Goal: Task Accomplishment & Management: Manage account settings

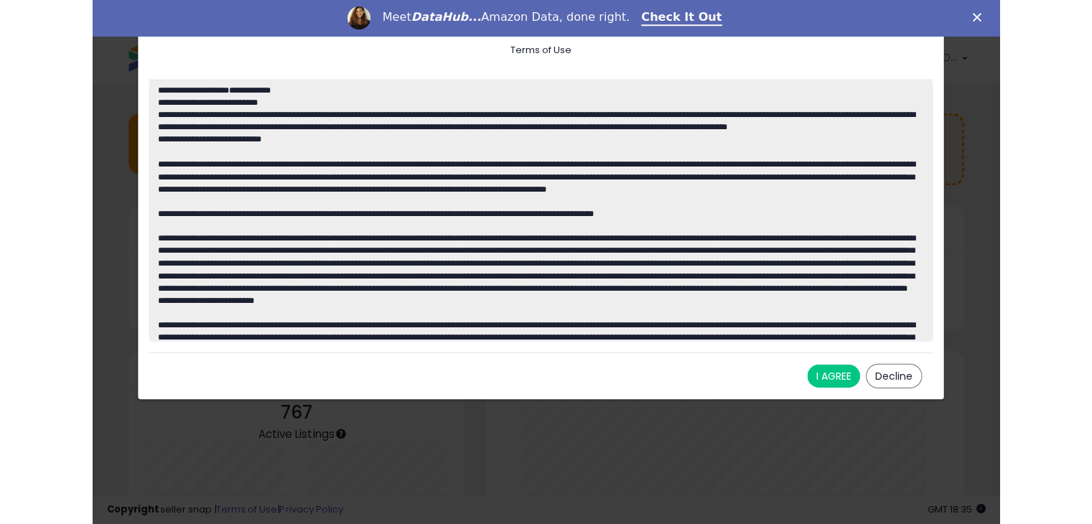
scroll to position [199, 557]
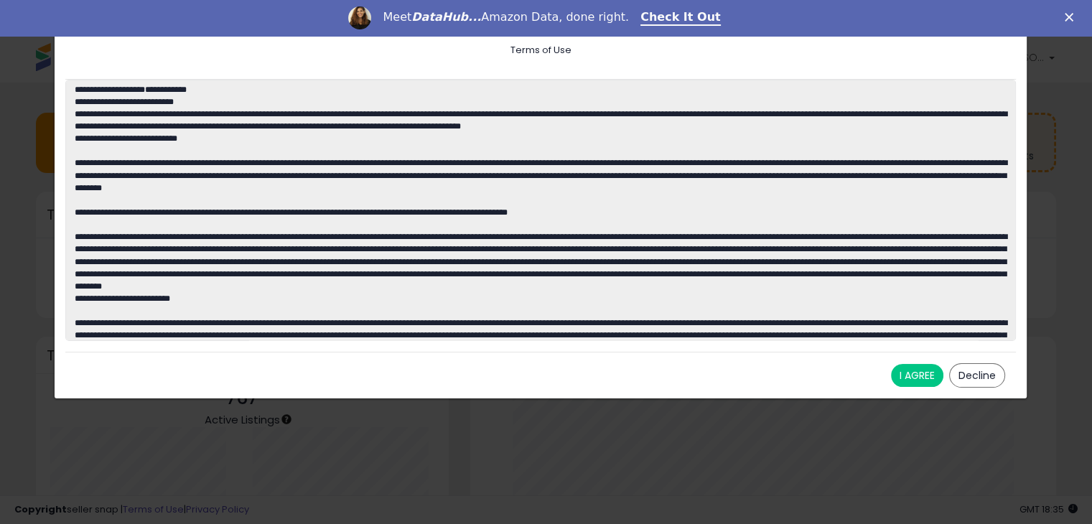
click at [902, 377] on button "I AGREE" at bounding box center [917, 375] width 52 height 23
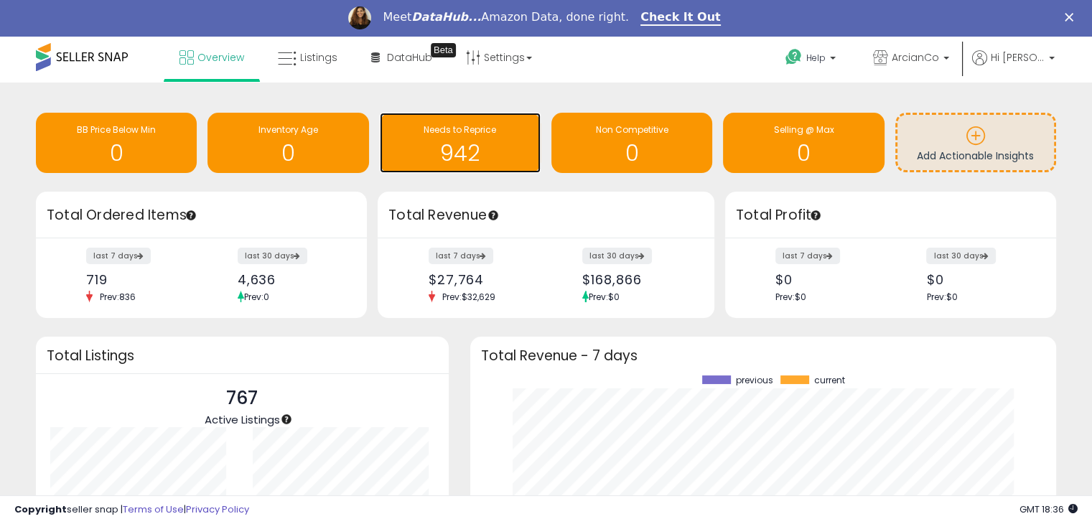
click at [483, 150] on h1 "942" at bounding box center [460, 153] width 146 height 24
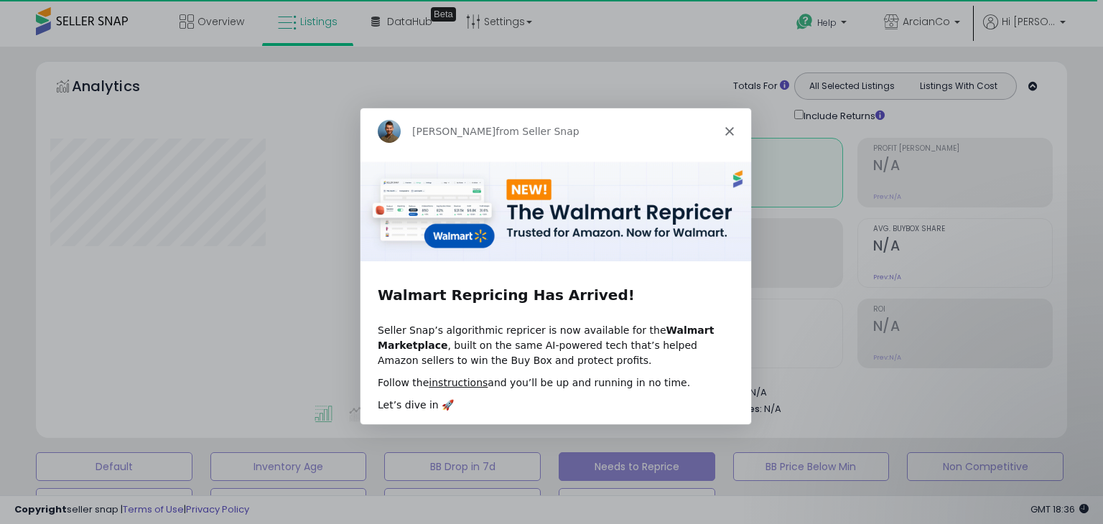
click at [732, 124] on div "Adrian from Seller Snap" at bounding box center [555, 130] width 391 height 46
click at [728, 130] on polygon "Close" at bounding box center [729, 130] width 9 height 9
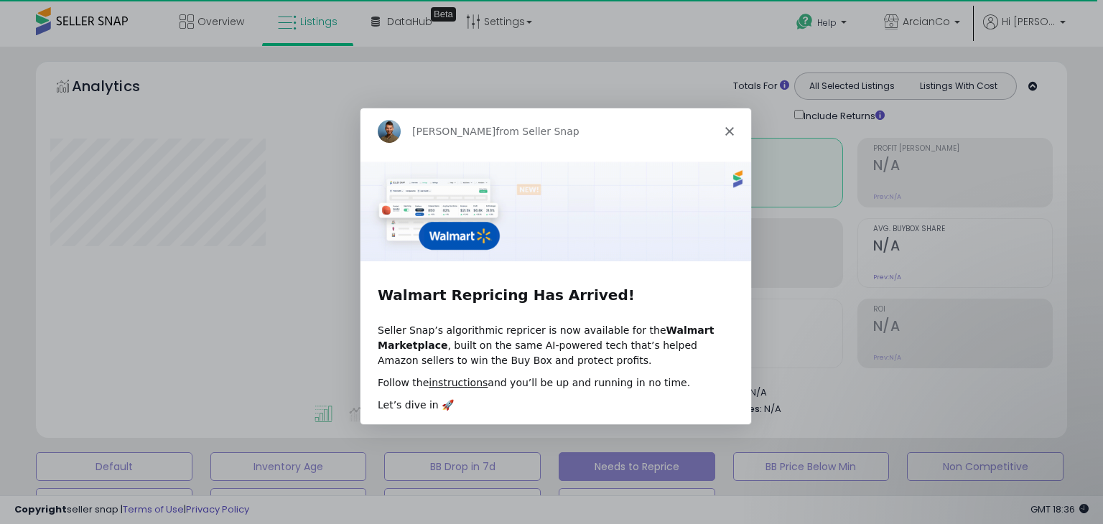
click at [0, 0] on div "Retrieving aggregations.." at bounding box center [0, 0] width 0 height 0
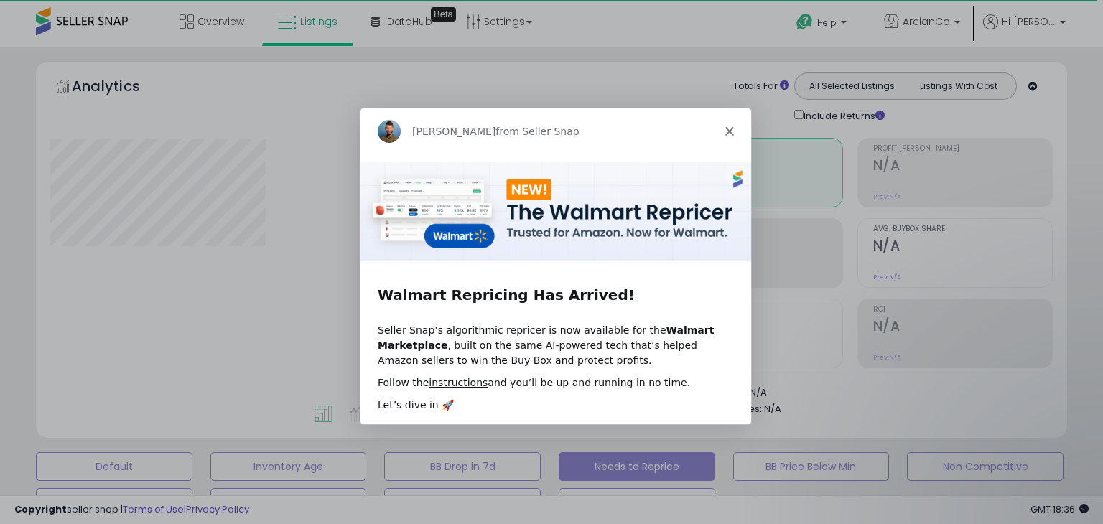
click at [0, 0] on div "Retrieving aggregations.." at bounding box center [0, 0] width 0 height 0
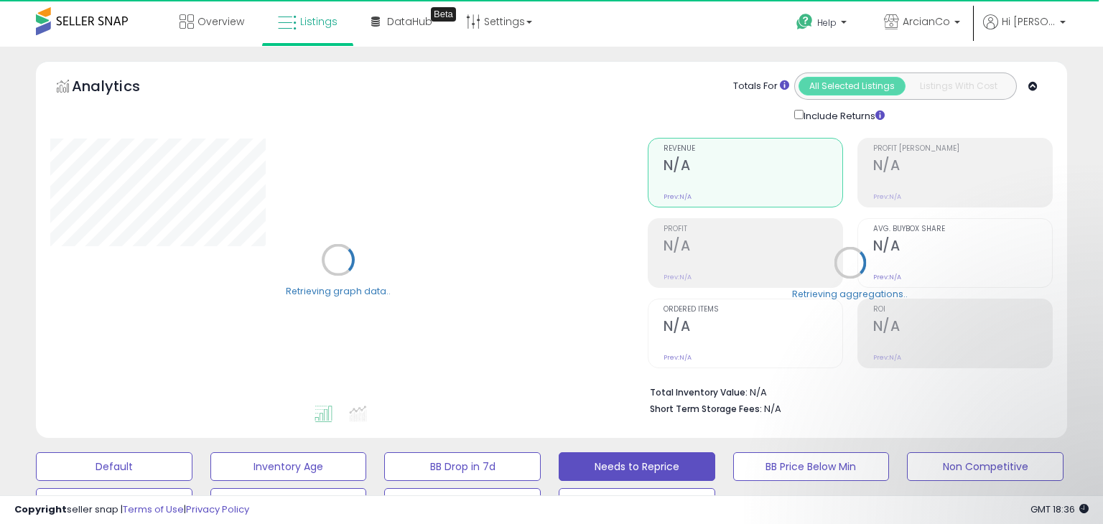
select select "**"
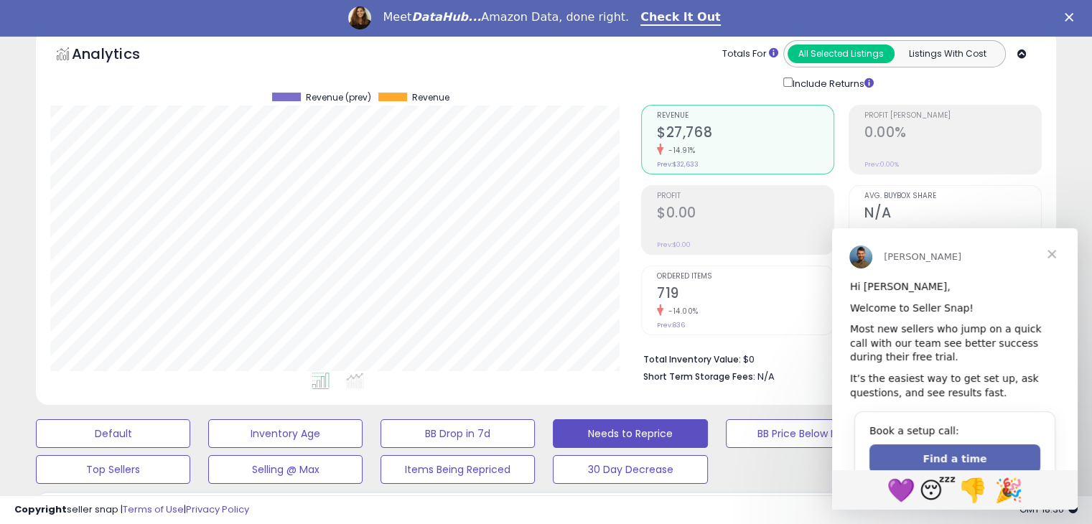
scroll to position [26, 0]
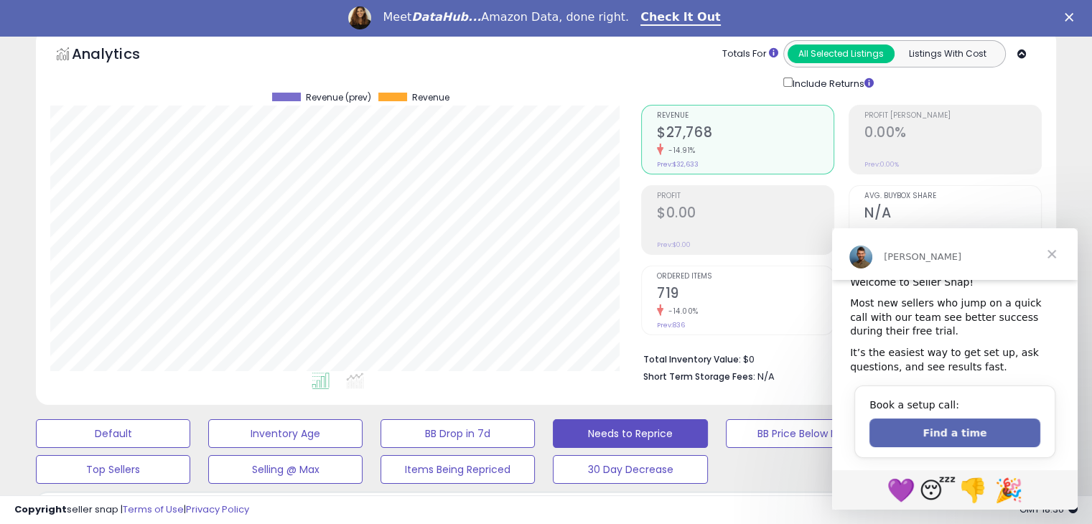
click at [1051, 252] on span "Close" at bounding box center [1052, 254] width 52 height 52
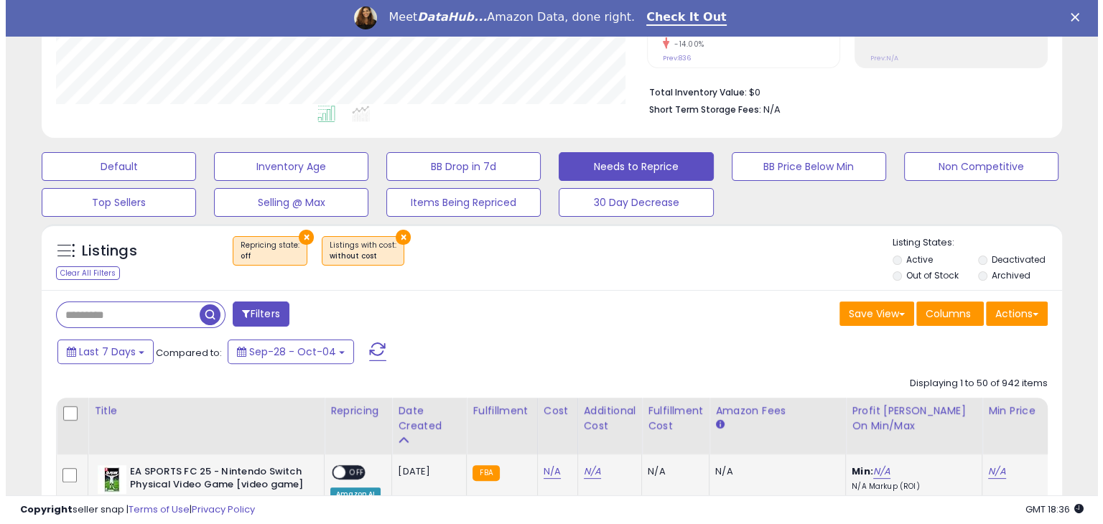
scroll to position [335, 0]
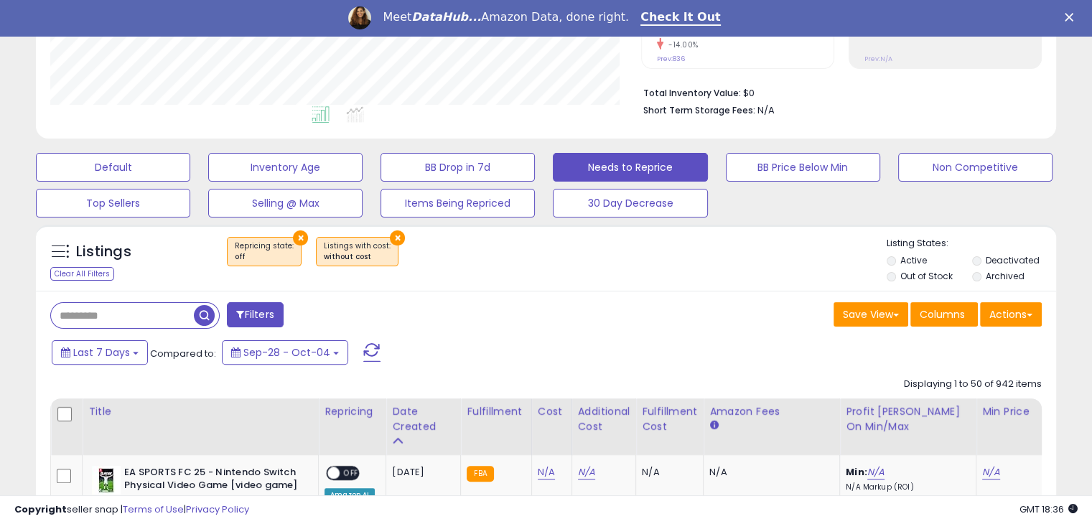
click at [238, 308] on button "Filters" at bounding box center [255, 314] width 56 height 25
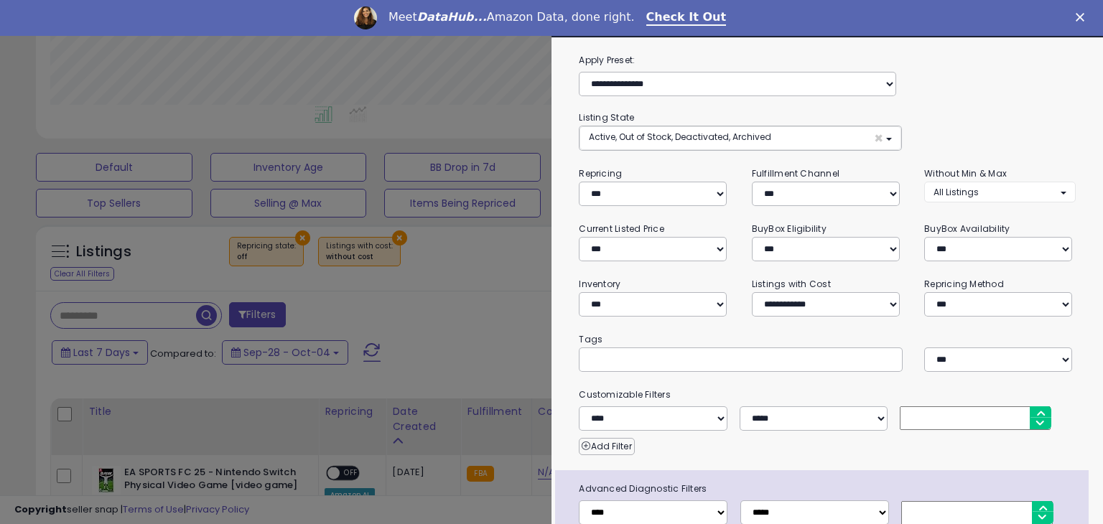
scroll to position [294, 597]
click at [673, 145] on button "Active, Out of Stock, Deactivated, Archived ×" at bounding box center [739, 138] width 321 height 24
click at [634, 195] on span "Out of Stock" at bounding box center [623, 193] width 52 height 12
drag, startPoint x: 636, startPoint y: 222, endPoint x: 635, endPoint y: 241, distance: 19.4
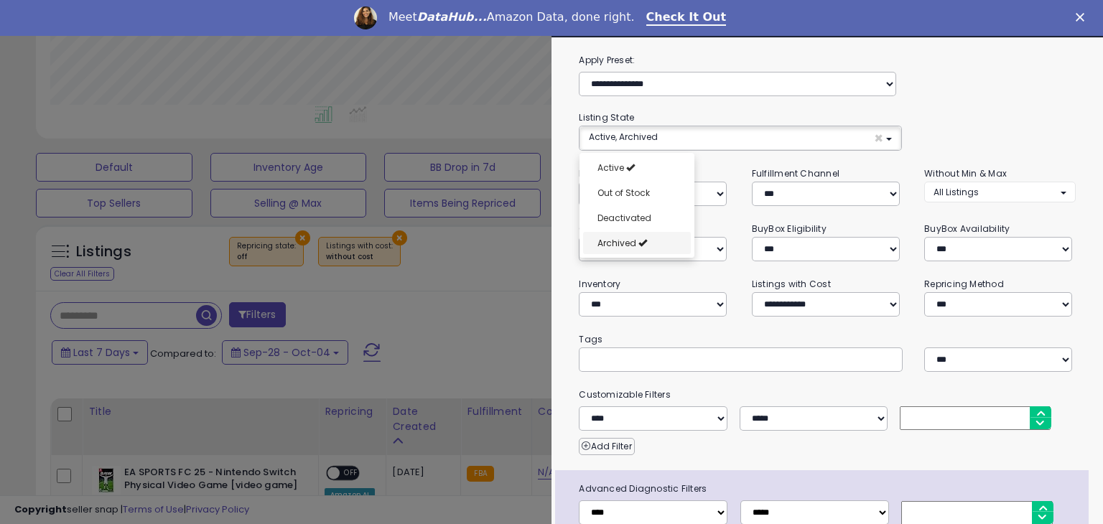
click at [635, 241] on ul "Active Out of Stock Deactivated Archived" at bounding box center [636, 205] width 115 height 105
select select "**********"
click at [635, 241] on link "Archived" at bounding box center [637, 243] width 108 height 22
click at [944, 119] on div "**********" at bounding box center [827, 130] width 496 height 41
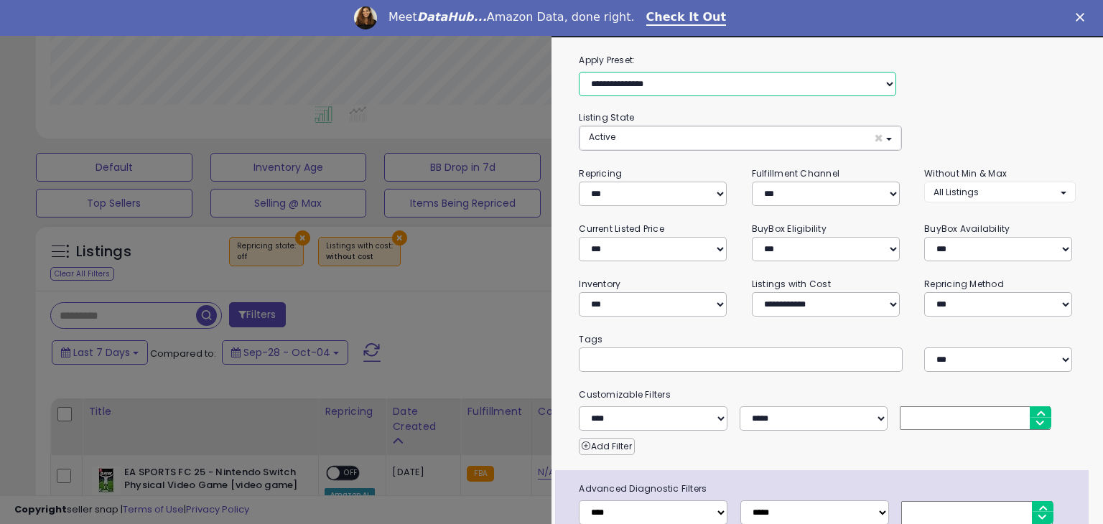
click at [818, 85] on select "**********" at bounding box center [737, 84] width 317 height 24
click at [946, 85] on div "**********" at bounding box center [827, 74] width 518 height 44
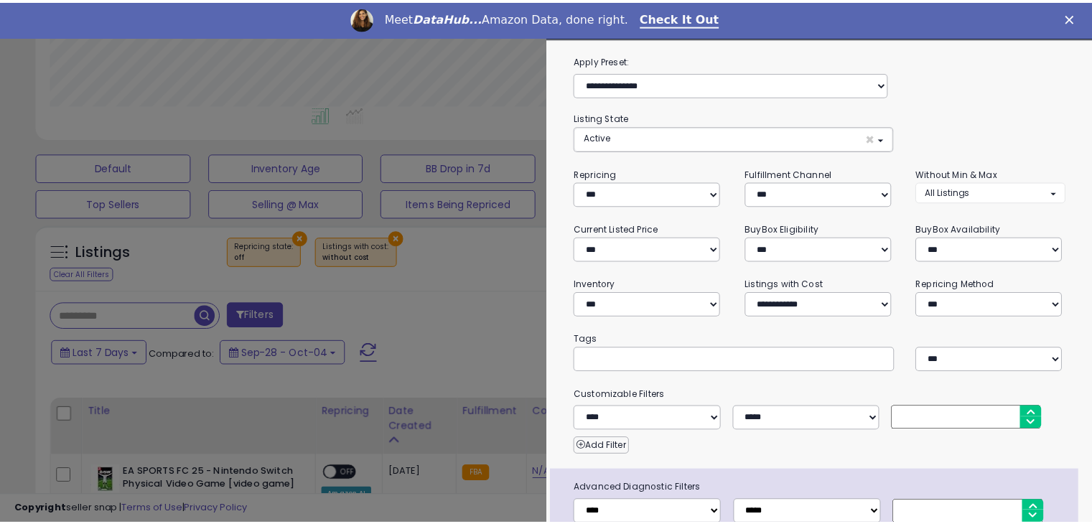
scroll to position [86, 0]
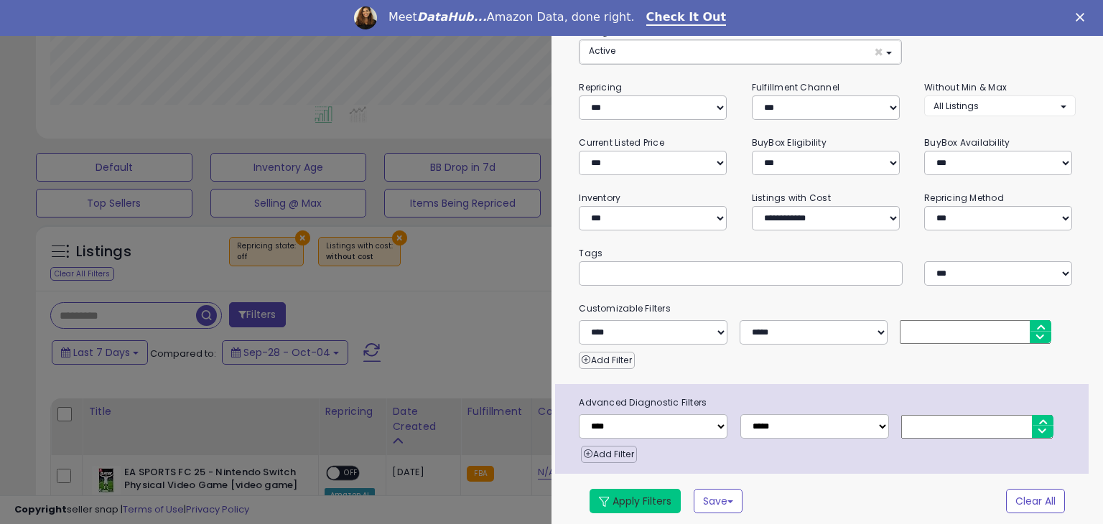
click at [657, 498] on button "Apply Filters" at bounding box center [635, 501] width 91 height 24
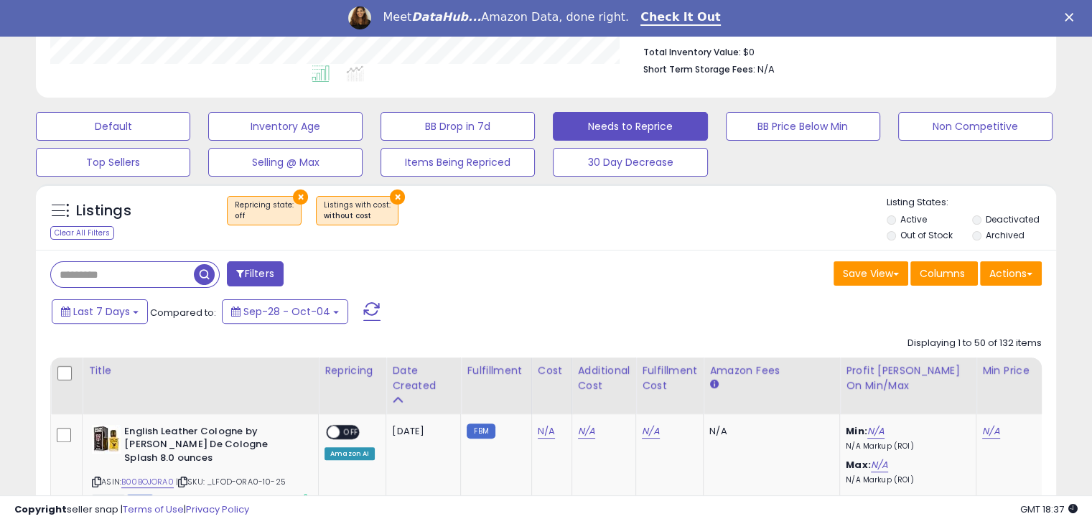
scroll to position [376, 0]
click at [130, 314] on button "Last 7 Days" at bounding box center [100, 311] width 96 height 24
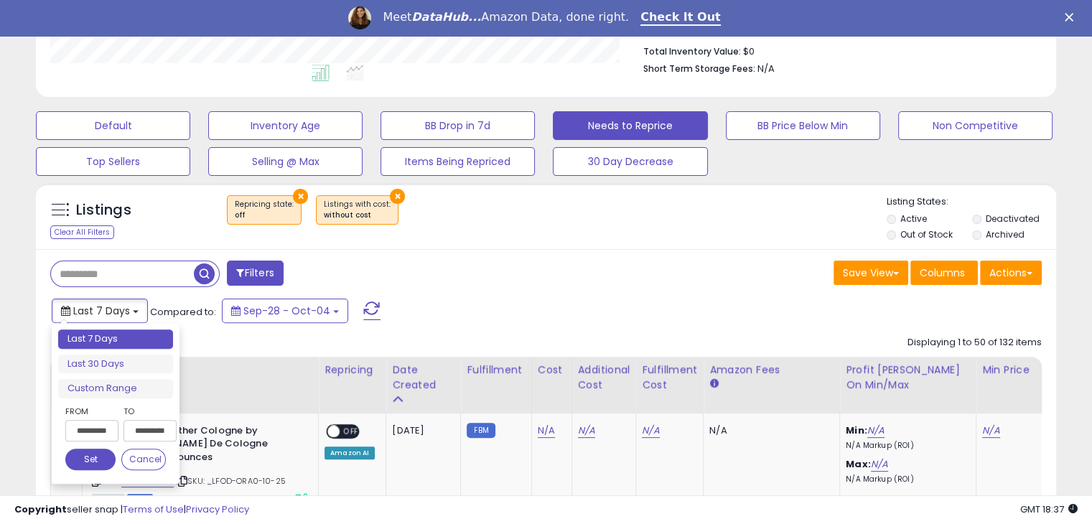
type input "**********"
click at [149, 457] on button "Cancel" at bounding box center [143, 460] width 45 height 22
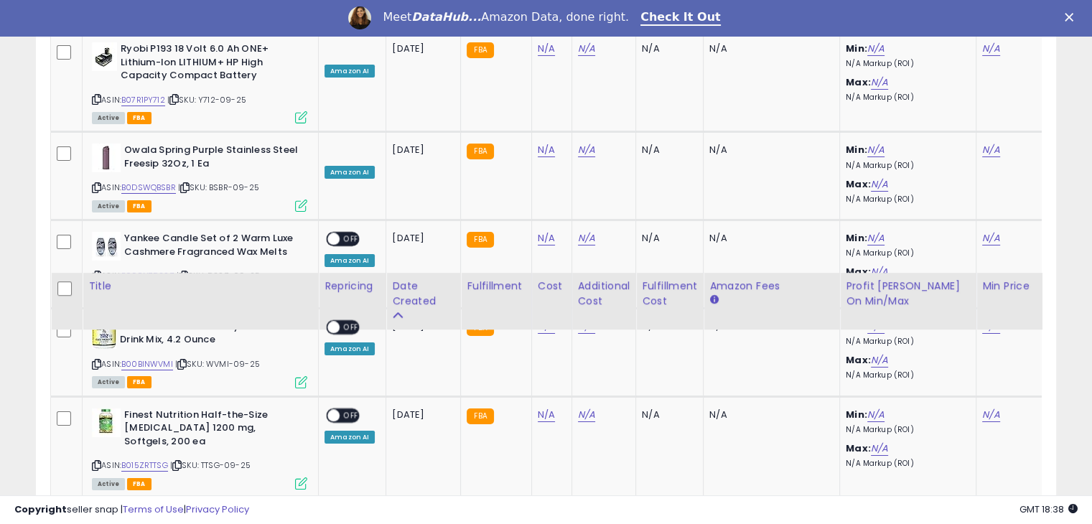
scroll to position [5408, 0]
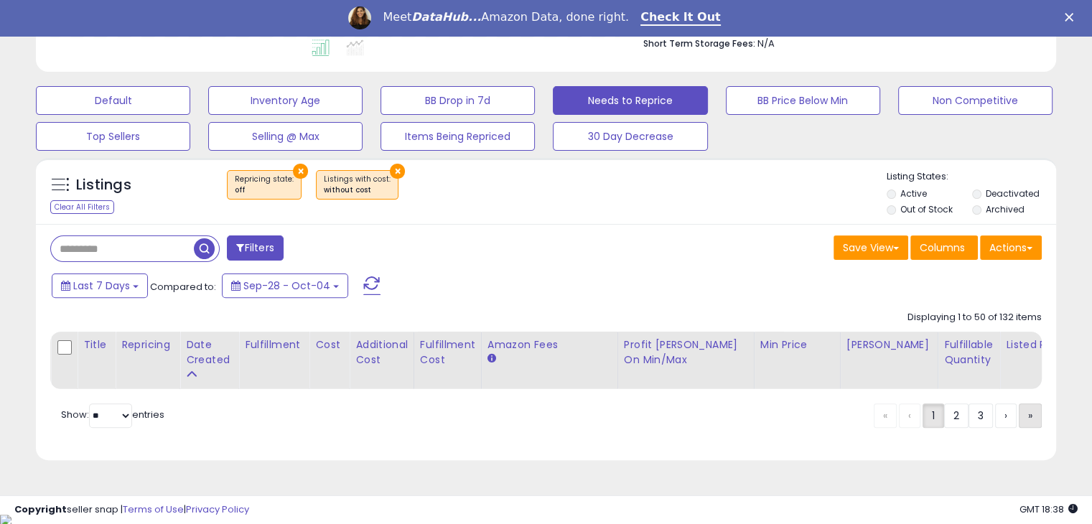
drag, startPoint x: 1032, startPoint y: 437, endPoint x: 1031, endPoint y: 422, distance: 15.1
click at [1031, 422] on div "« ‹ 1 2 3 › »" at bounding box center [958, 418] width 168 height 28
click at [1031, 422] on span "»" at bounding box center [1030, 416] width 4 height 14
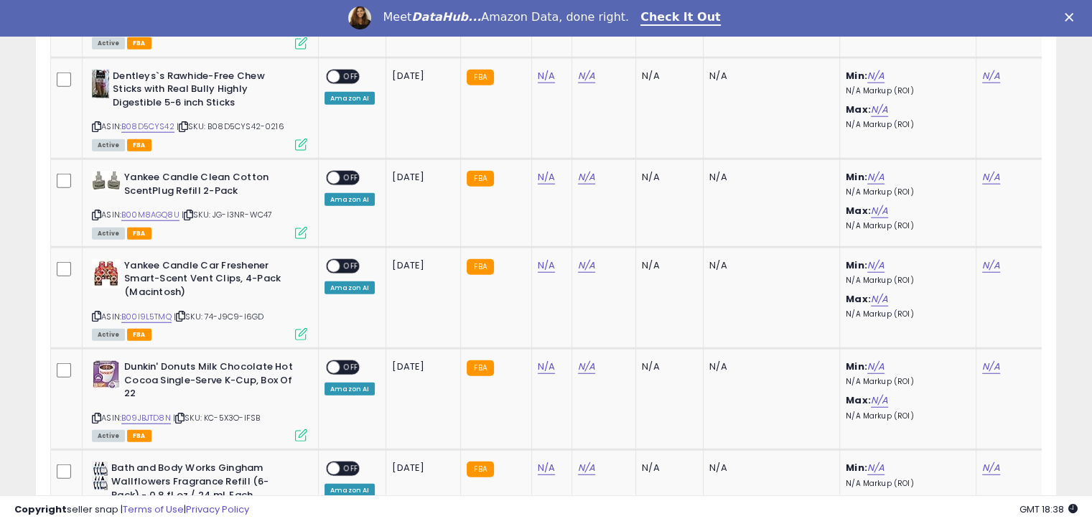
scroll to position [3662, 0]
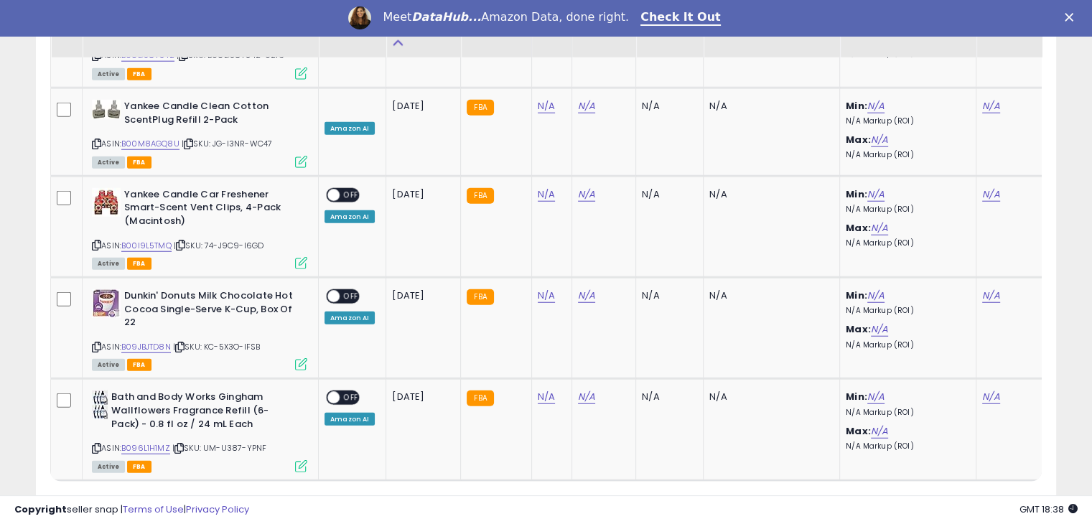
click at [998, 496] on div "« ‹ 1 2 3 › »" at bounding box center [958, 510] width 168 height 28
click at [930, 496] on link "1" at bounding box center [934, 508] width 22 height 24
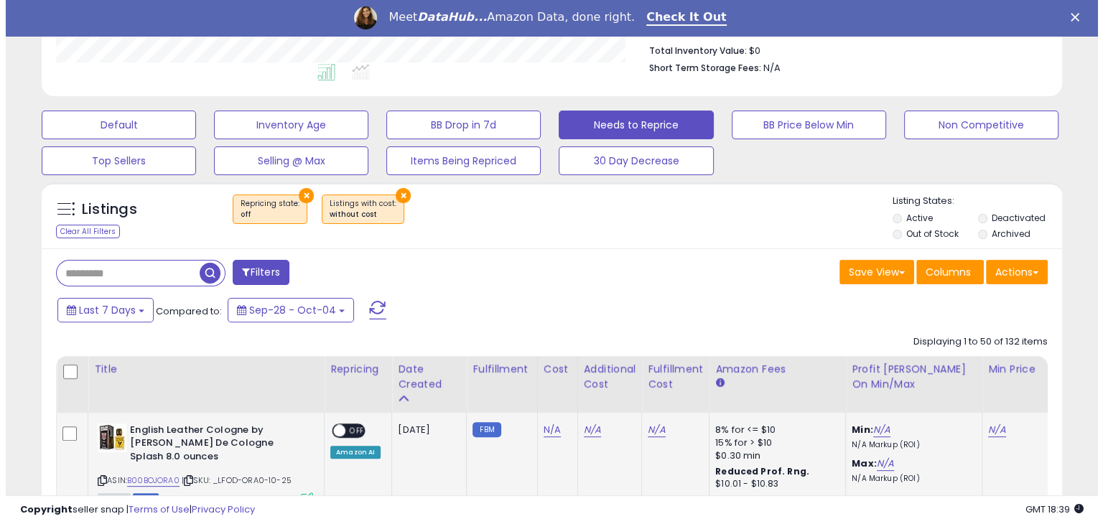
scroll to position [370, 0]
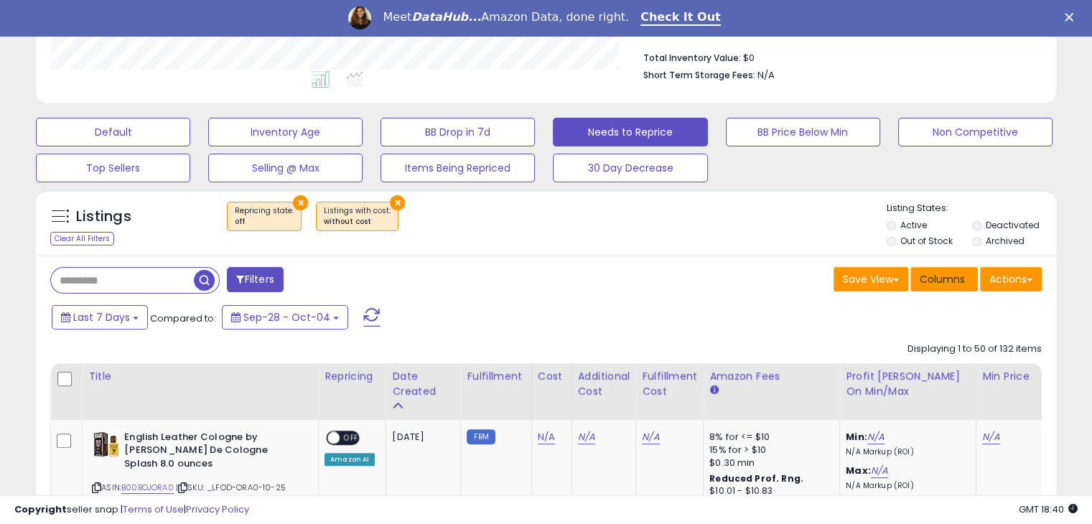
click at [933, 287] on button "Columns" at bounding box center [944, 279] width 67 height 24
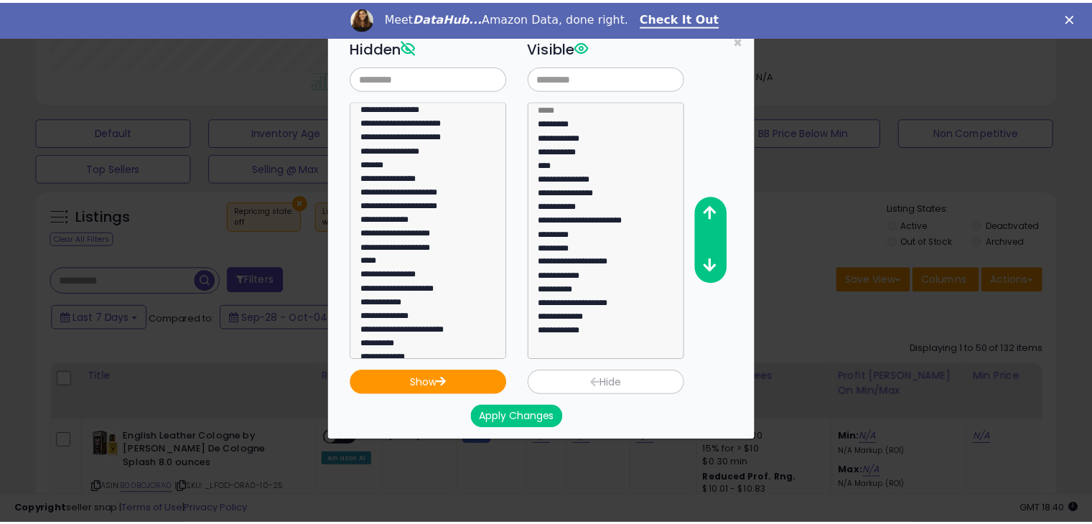
scroll to position [0, 0]
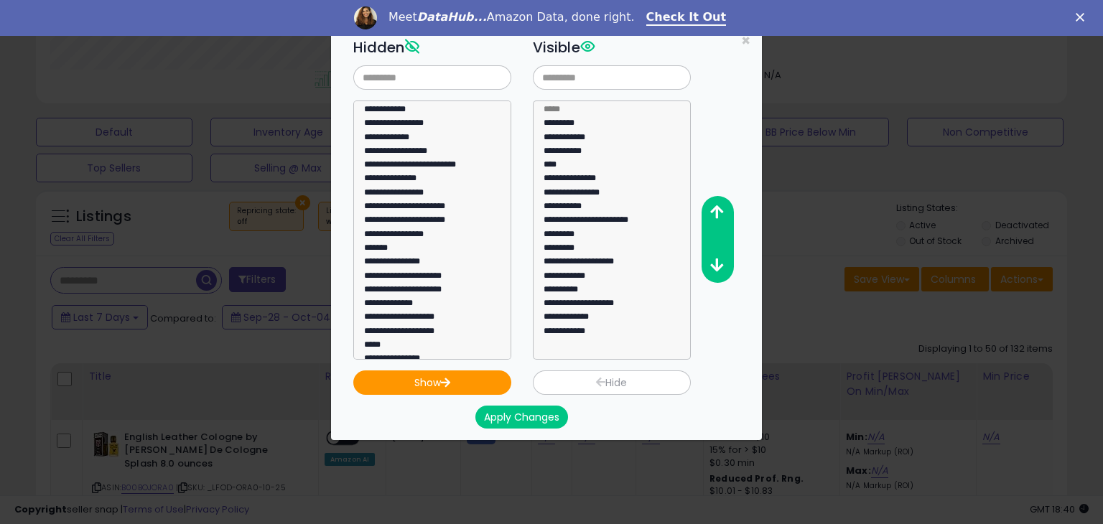
click at [826, 303] on div "**********" at bounding box center [551, 262] width 1103 height 524
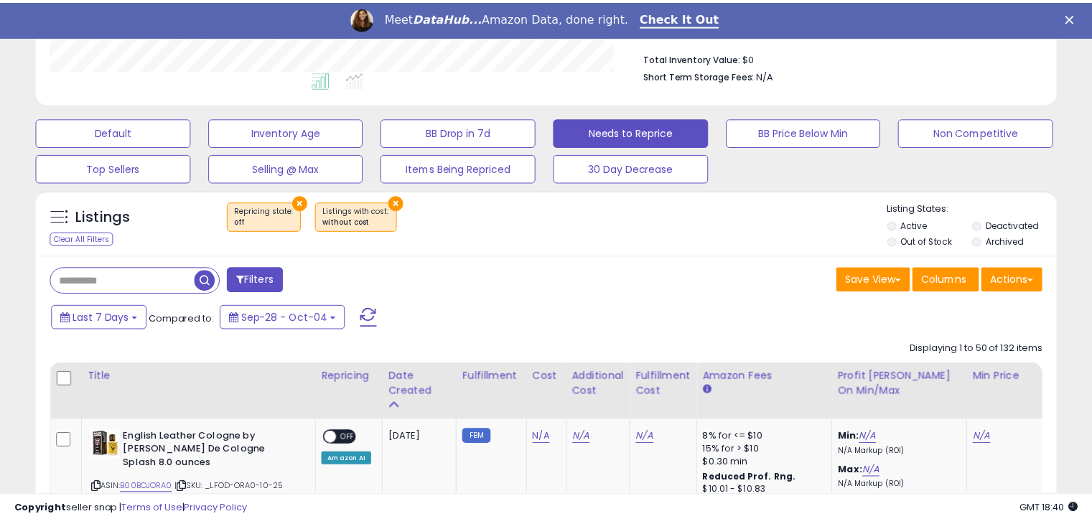
scroll to position [717765, 717468]
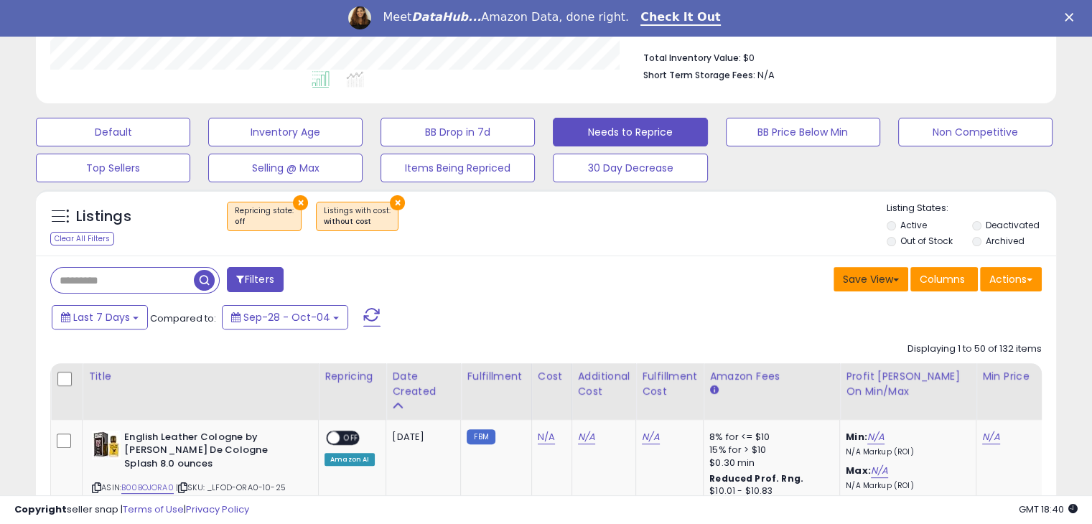
click at [893, 280] on span at bounding box center [896, 280] width 6 height 3
click at [770, 230] on div "× Repricing state : off × Listings with cost" at bounding box center [548, 222] width 678 height 40
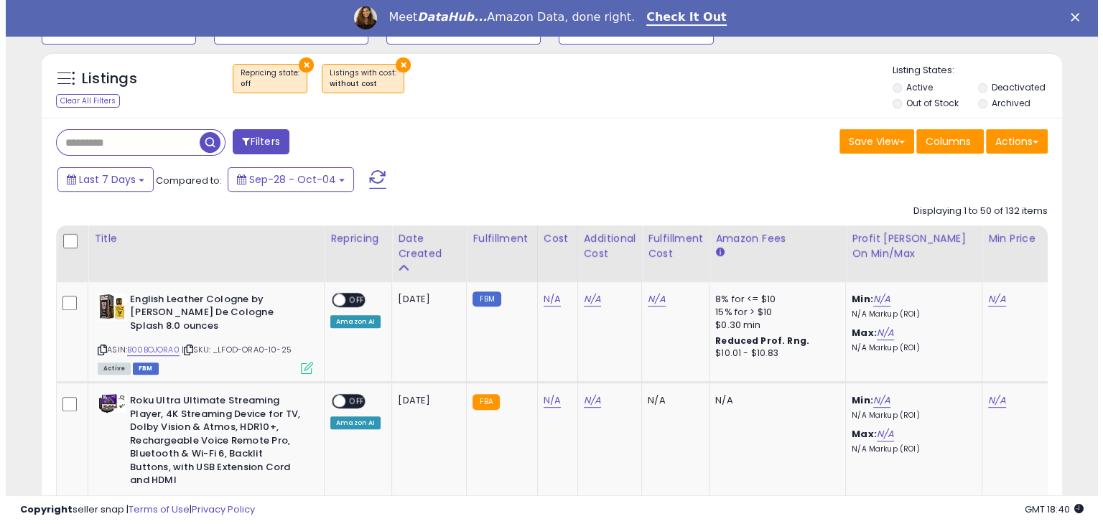
scroll to position [535, 0]
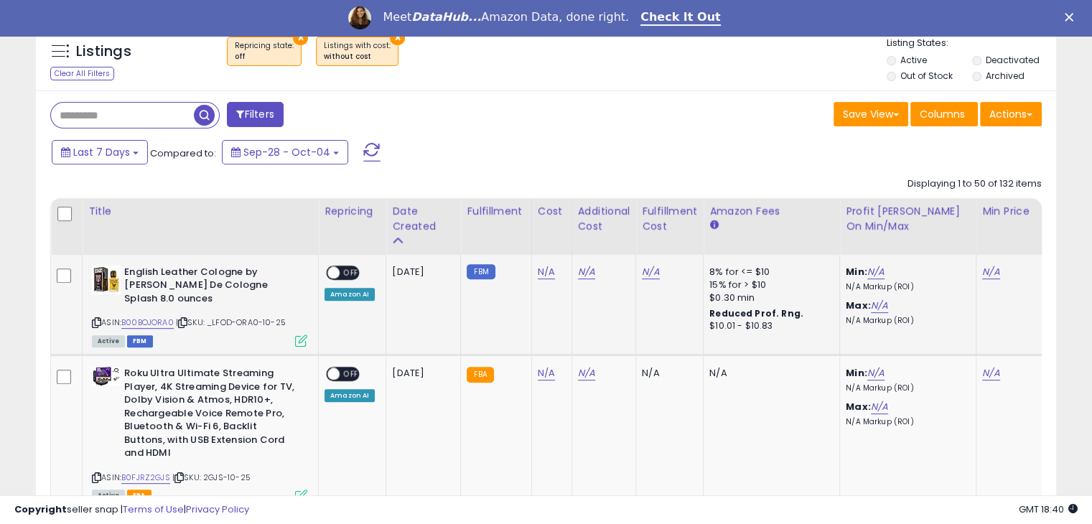
click at [434, 259] on td "[DATE]" at bounding box center [423, 305] width 75 height 101
click at [434, 304] on td "[DATE]" at bounding box center [423, 305] width 75 height 101
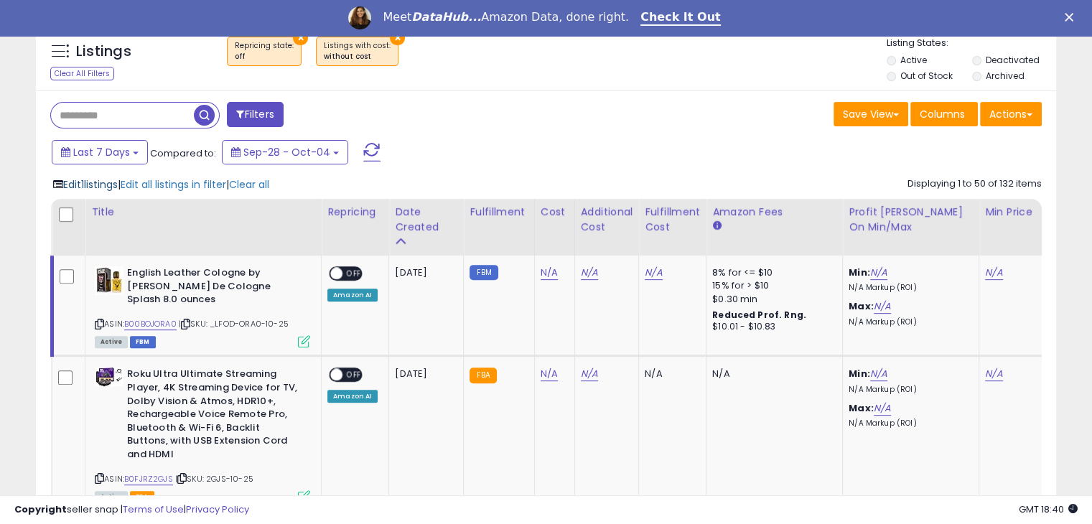
click at [112, 185] on span "Edit 1 listings" at bounding box center [90, 184] width 55 height 14
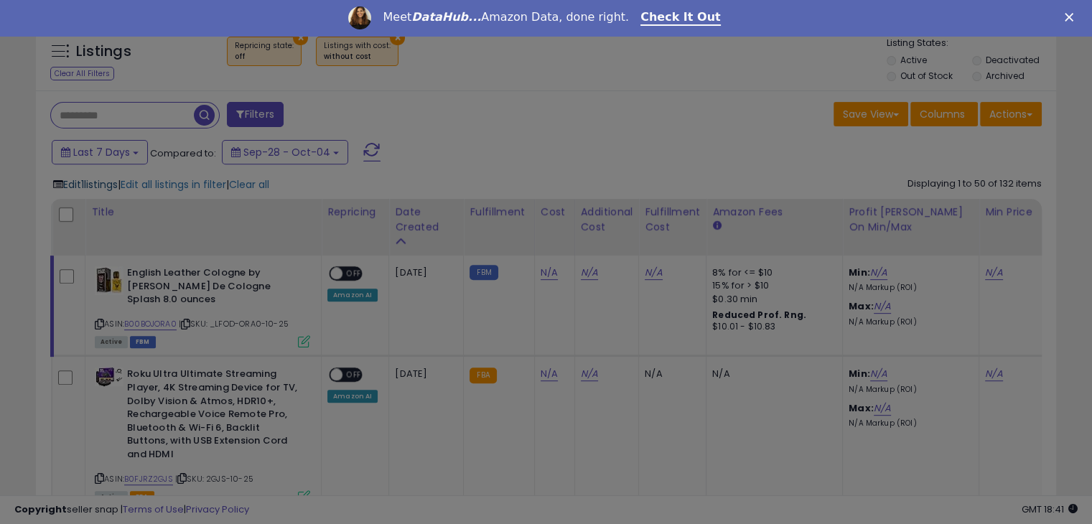
scroll to position [294, 597]
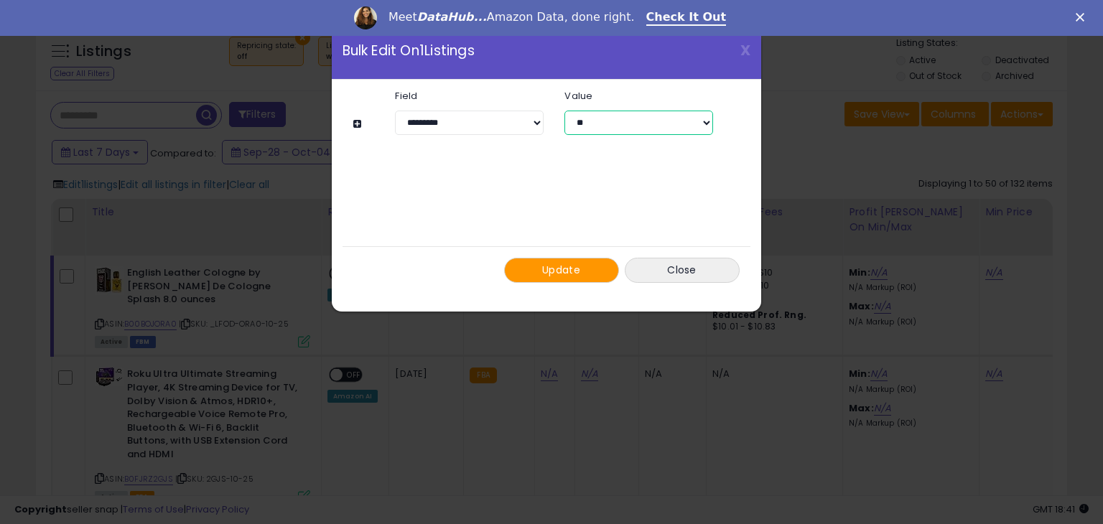
click at [595, 121] on select "** ***" at bounding box center [638, 123] width 148 height 24
click at [741, 44] on span "X" at bounding box center [745, 50] width 10 height 20
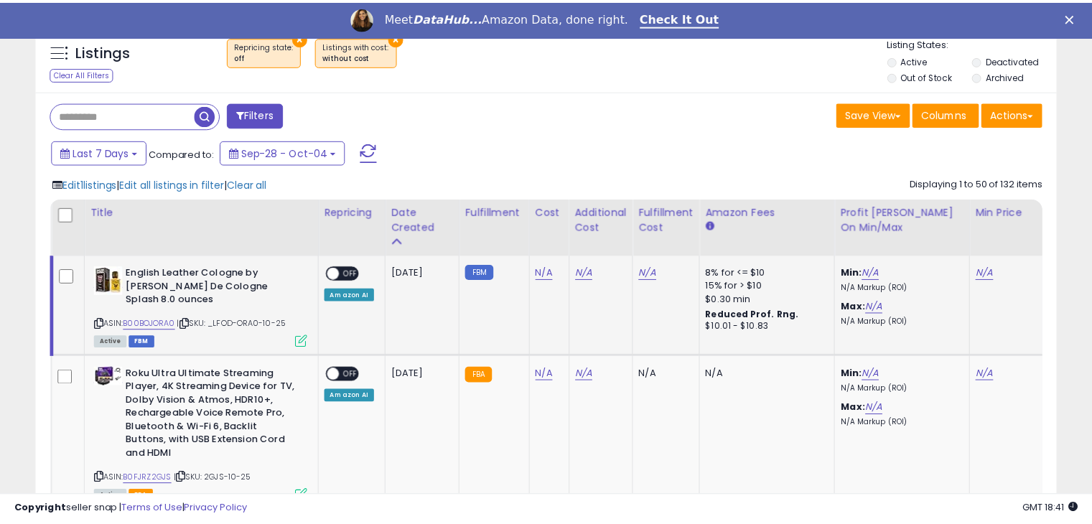
scroll to position [717765, 717468]
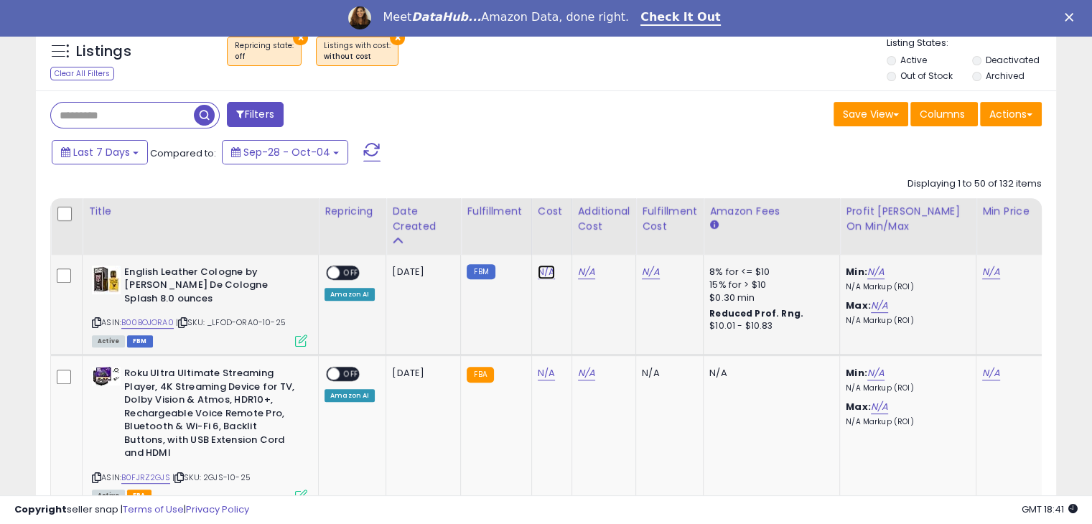
click at [540, 269] on link "N/A" at bounding box center [546, 272] width 17 height 14
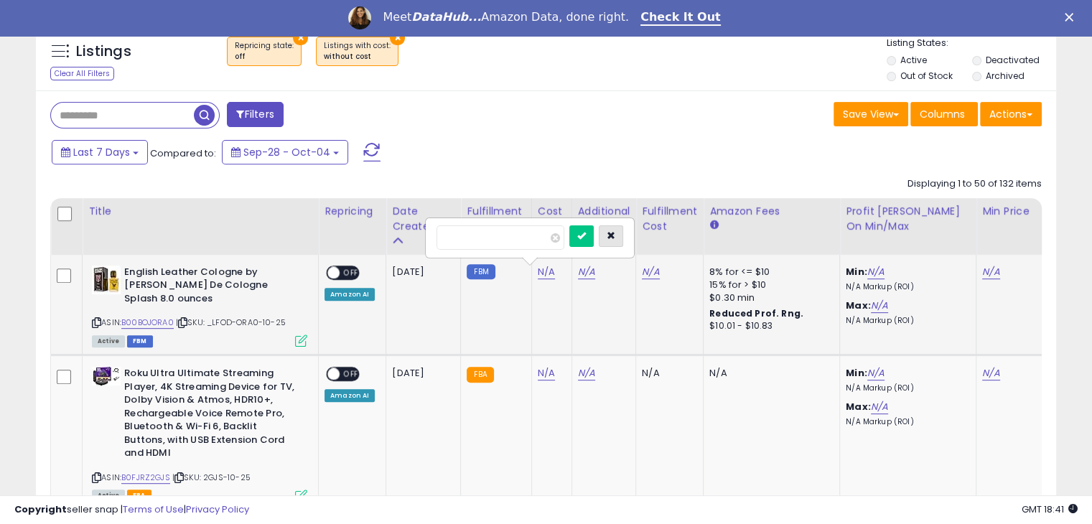
click at [615, 231] on icon "button" at bounding box center [611, 235] width 9 height 9
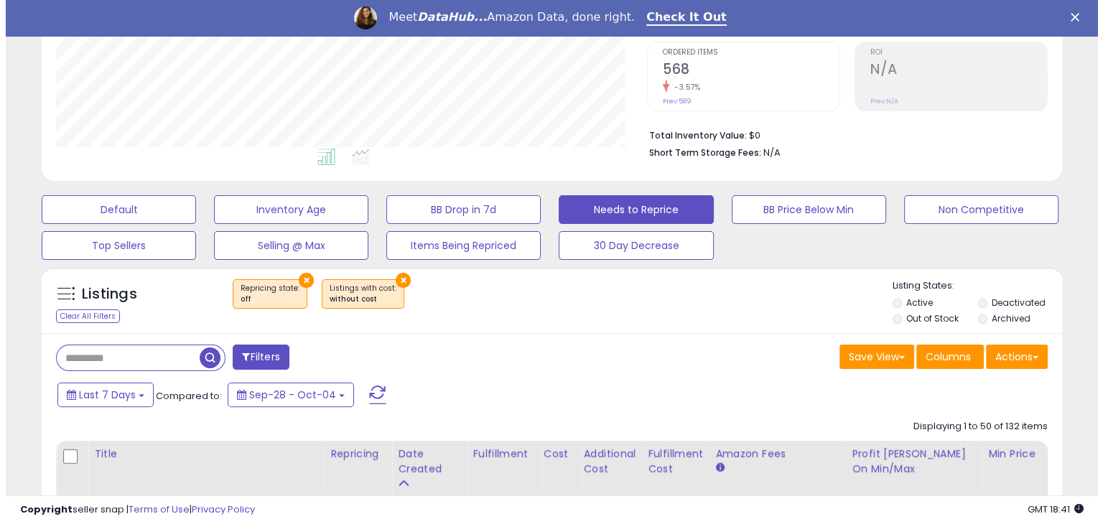
scroll to position [292, 0]
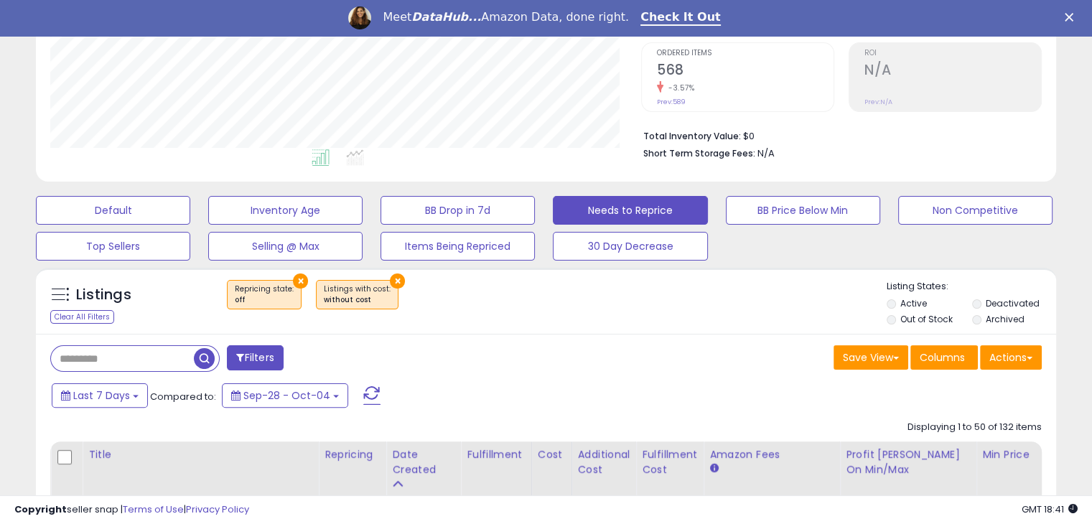
click at [392, 279] on button "×" at bounding box center [397, 281] width 15 height 15
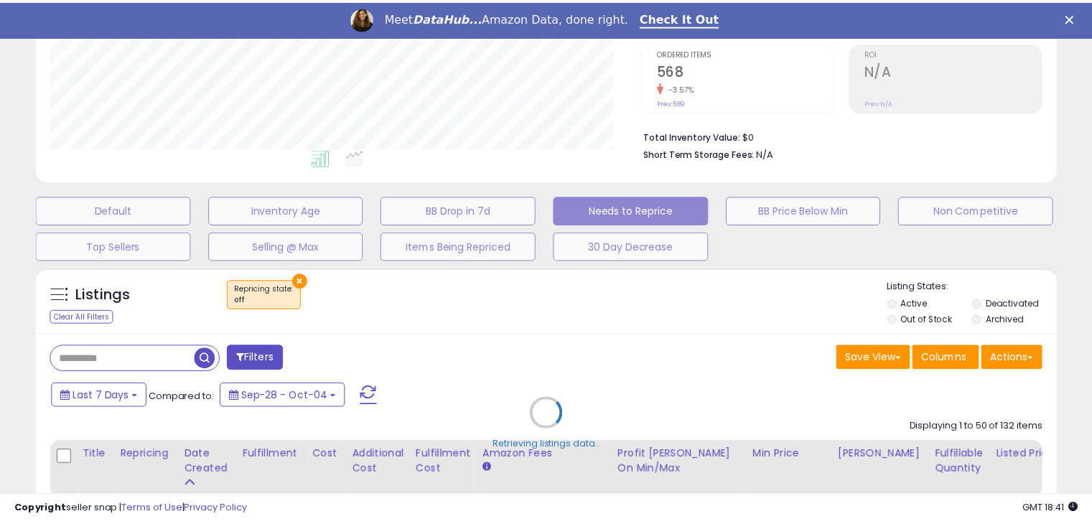
scroll to position [294, 597]
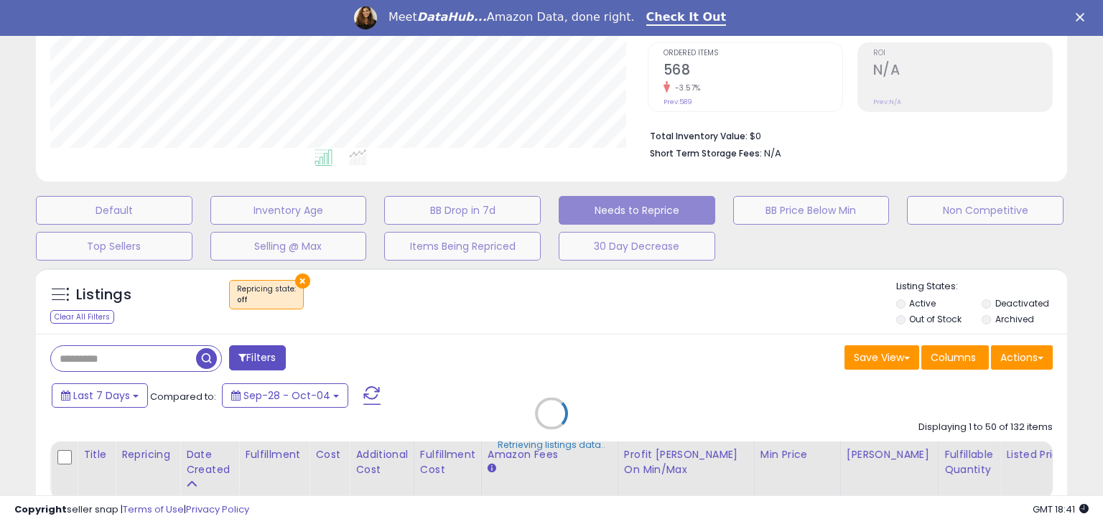
click at [299, 276] on div "Retrieving listings data.." at bounding box center [551, 424] width 1053 height 327
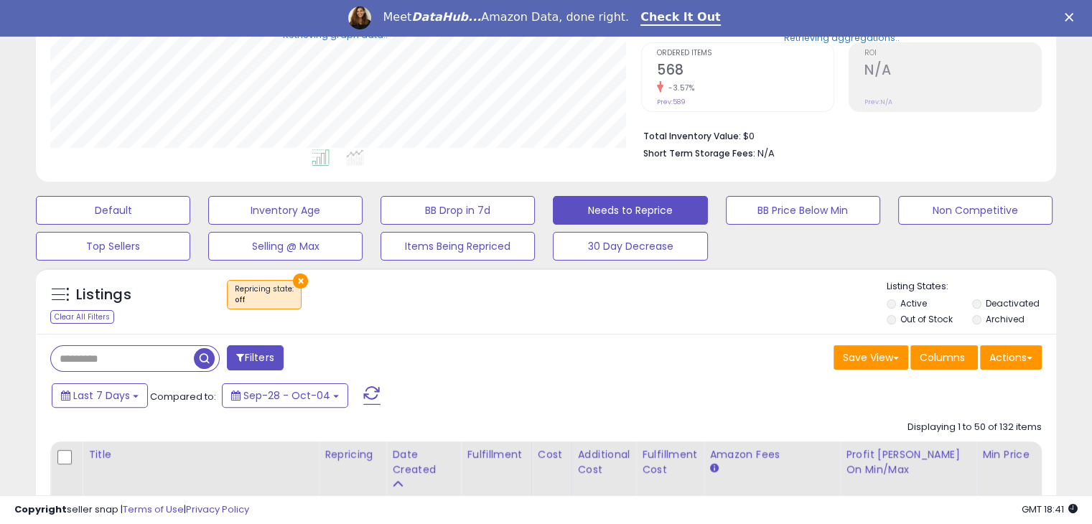
scroll to position [717765, 717468]
click at [299, 276] on button "×" at bounding box center [300, 281] width 15 height 15
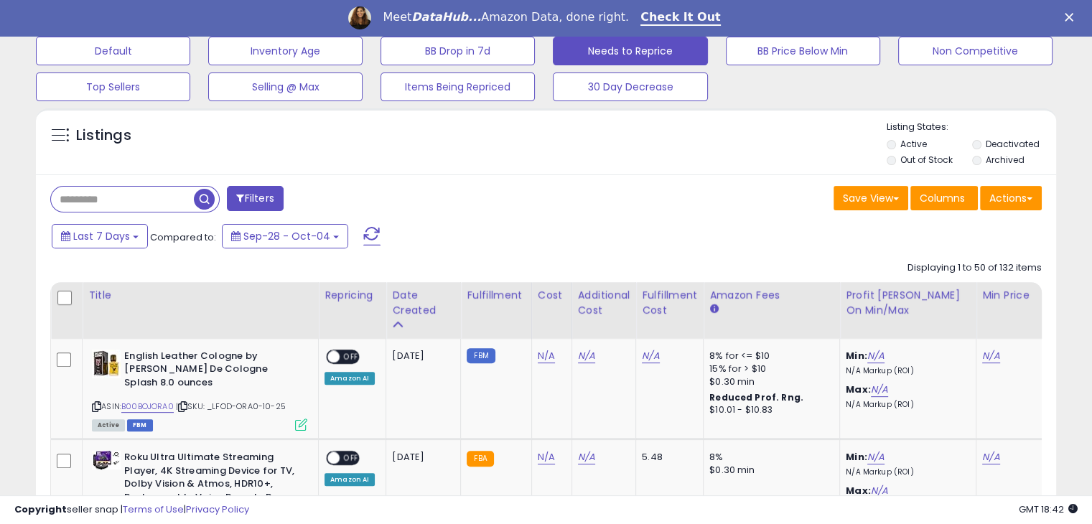
scroll to position [453, 0]
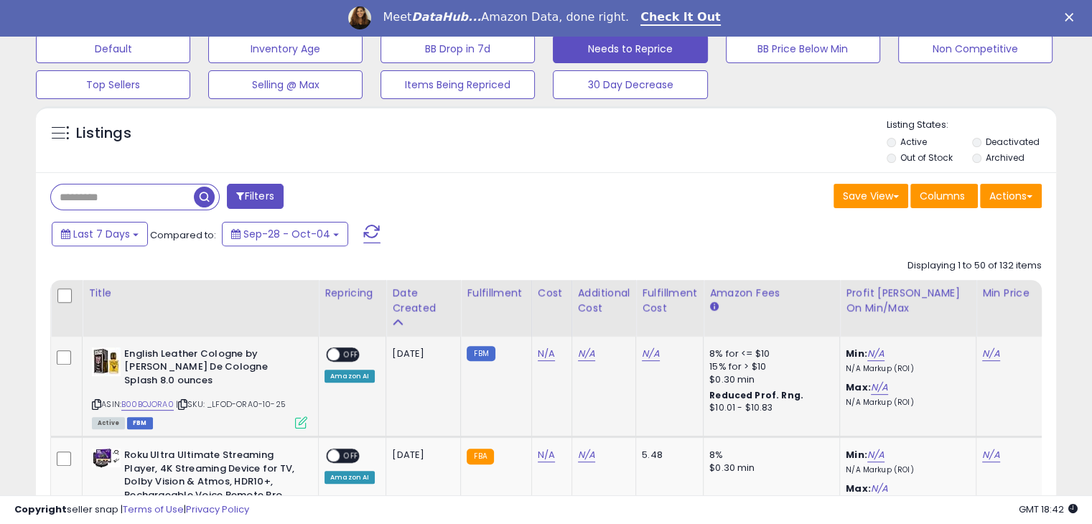
click at [348, 358] on span "OFF" at bounding box center [351, 354] width 23 height 12
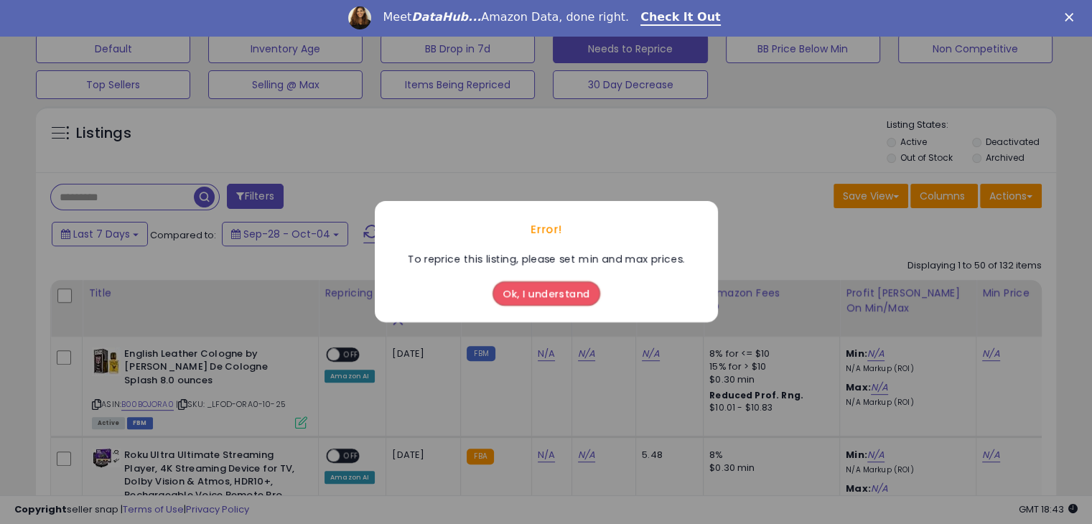
click at [566, 294] on button "Ok, I understand" at bounding box center [547, 294] width 108 height 24
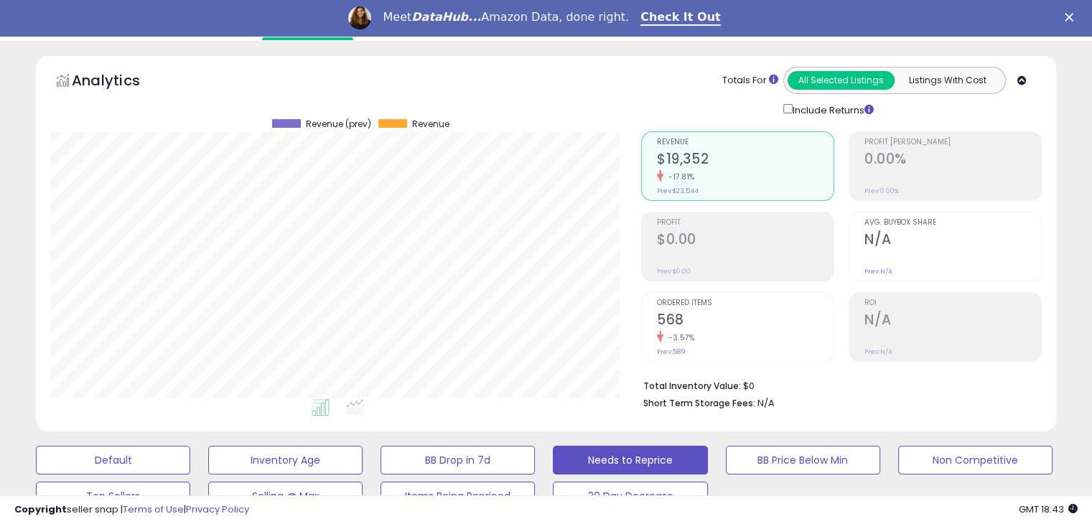
scroll to position [0, 0]
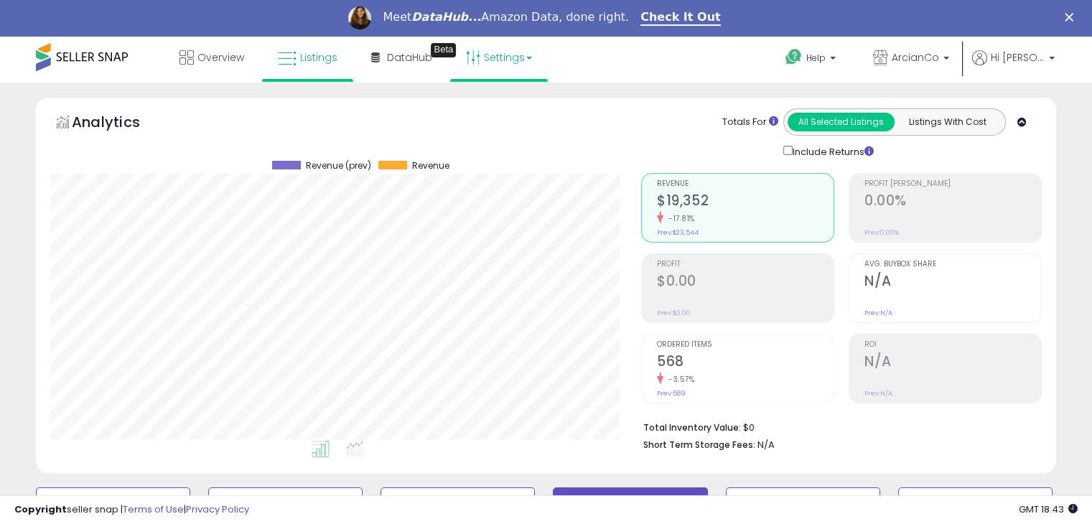
click at [484, 51] on link "Settings" at bounding box center [499, 57] width 88 height 43
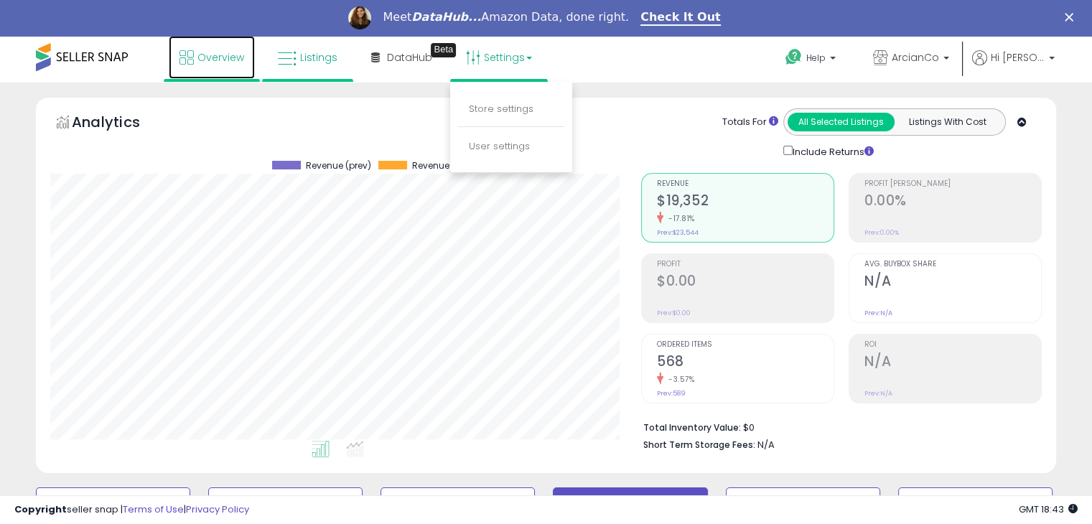
click at [229, 62] on span "Overview" at bounding box center [220, 57] width 47 height 14
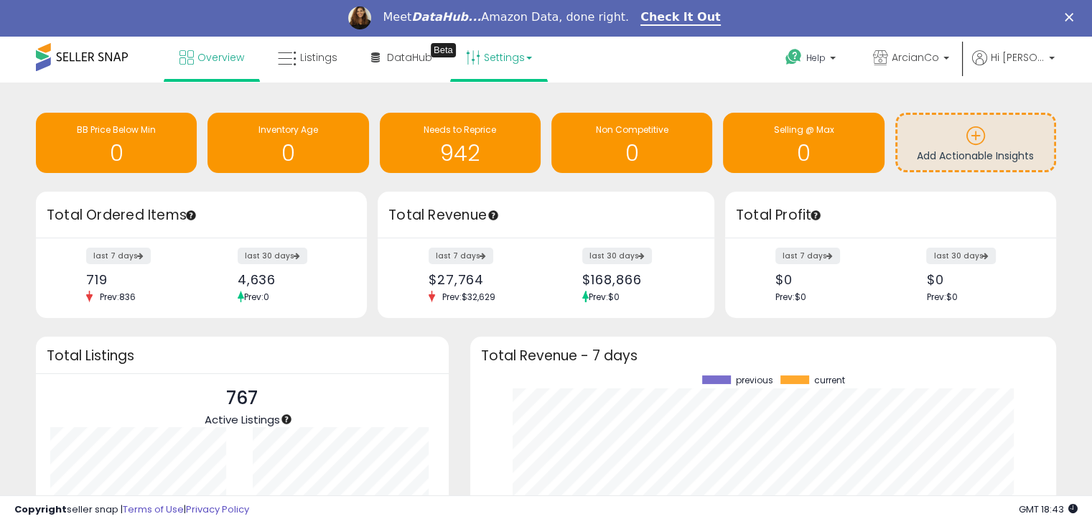
click at [526, 65] on link "Settings" at bounding box center [499, 57] width 88 height 43
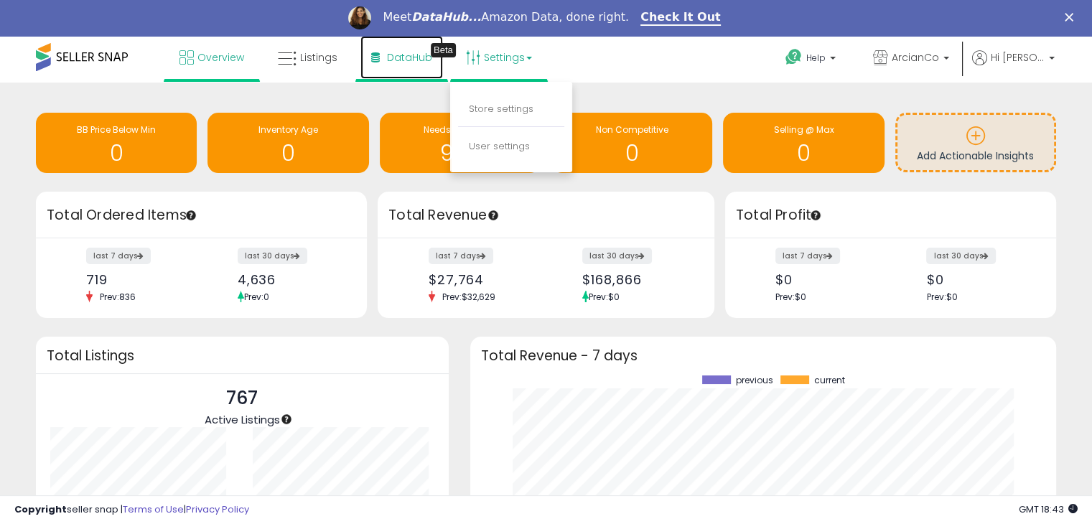
click at [433, 64] on link "DataHub Beta" at bounding box center [401, 57] width 83 height 43
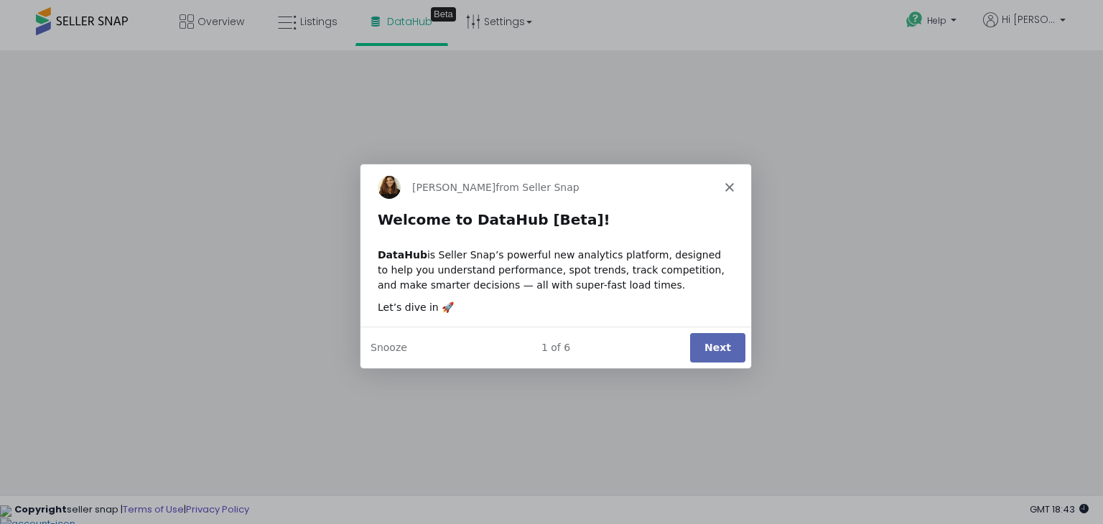
click at [713, 345] on button "Next" at bounding box center [716, 346] width 55 height 29
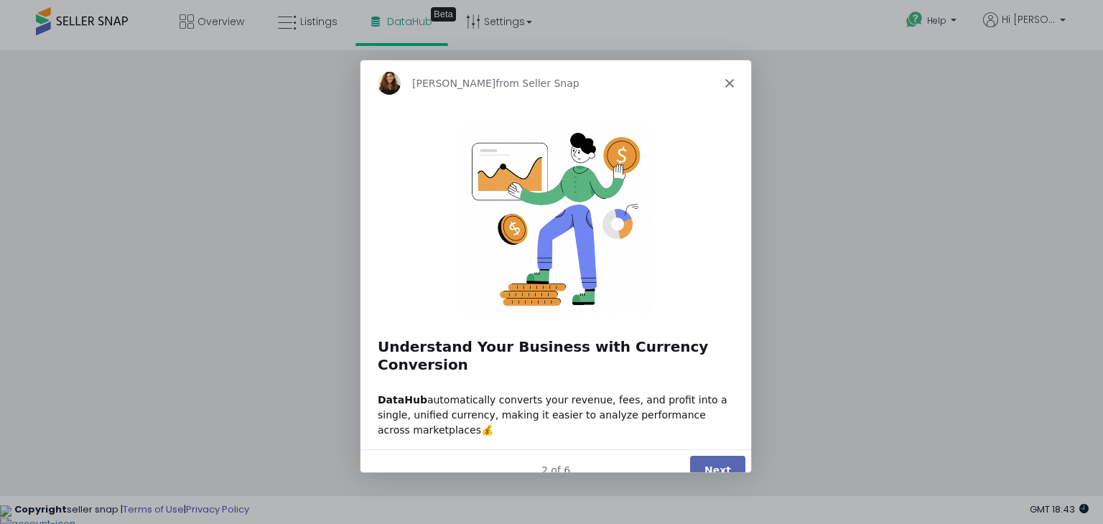
click at [730, 86] on div "[PERSON_NAME] from Seller Snap" at bounding box center [555, 82] width 391 height 46
click at [730, 85] on icon "Close" at bounding box center [729, 82] width 9 height 9
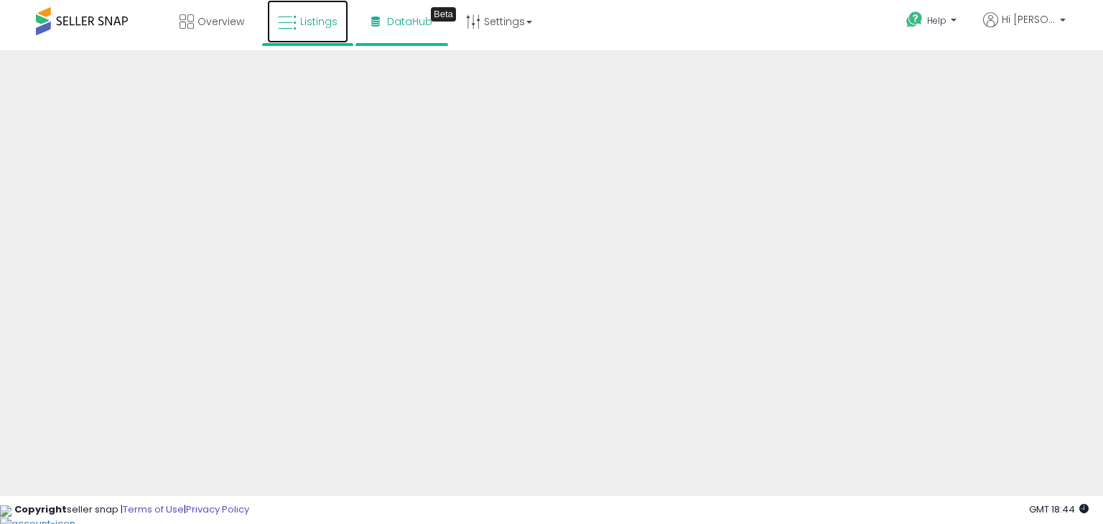
click at [314, 23] on span "Listings" at bounding box center [318, 21] width 37 height 14
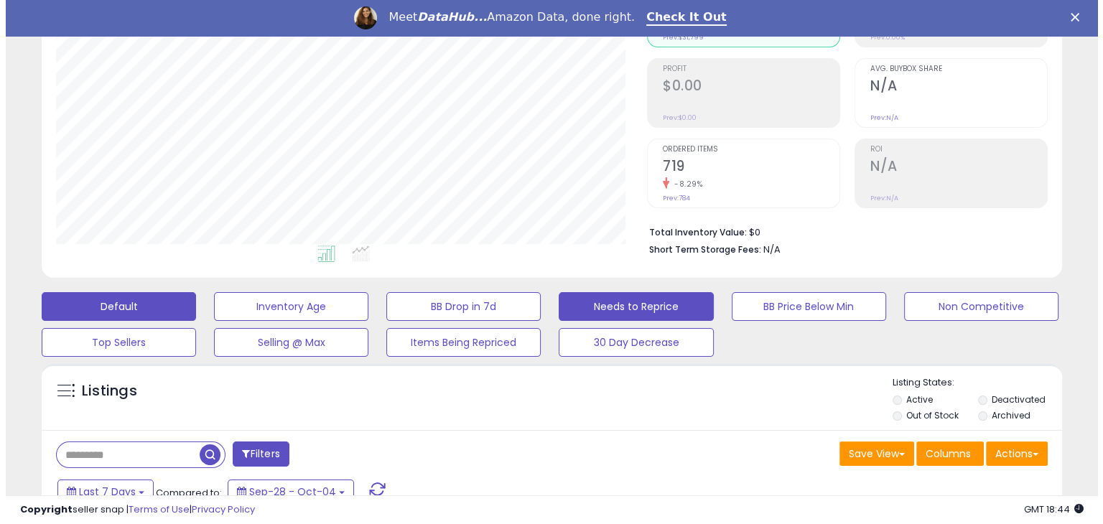
scroll to position [301, 0]
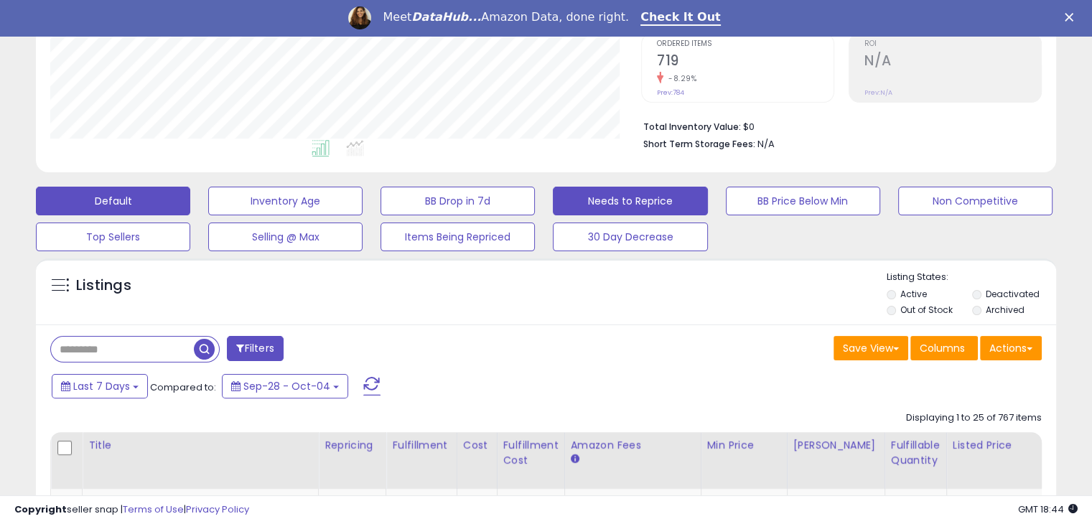
click at [643, 200] on button "Needs to Reprice" at bounding box center [630, 201] width 154 height 29
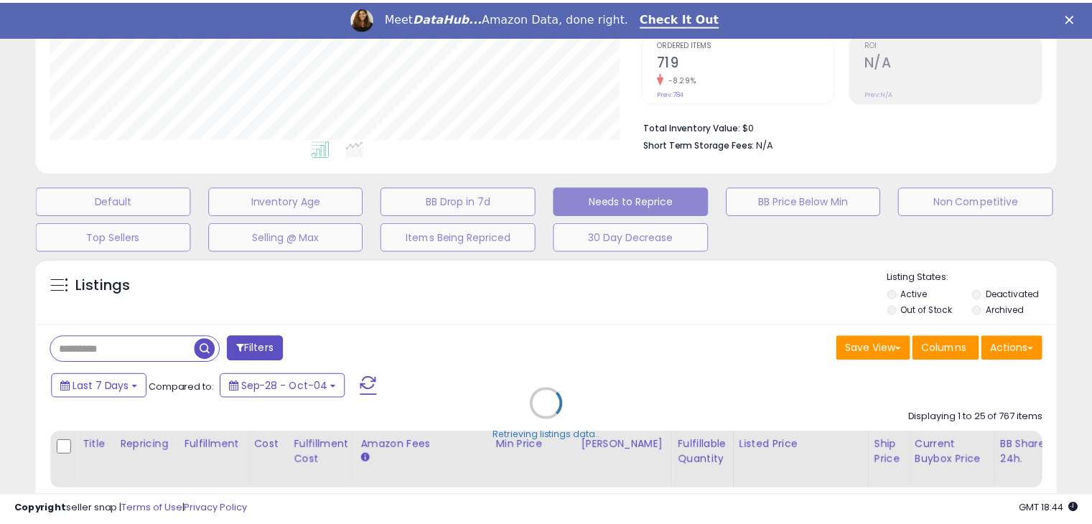
scroll to position [294, 597]
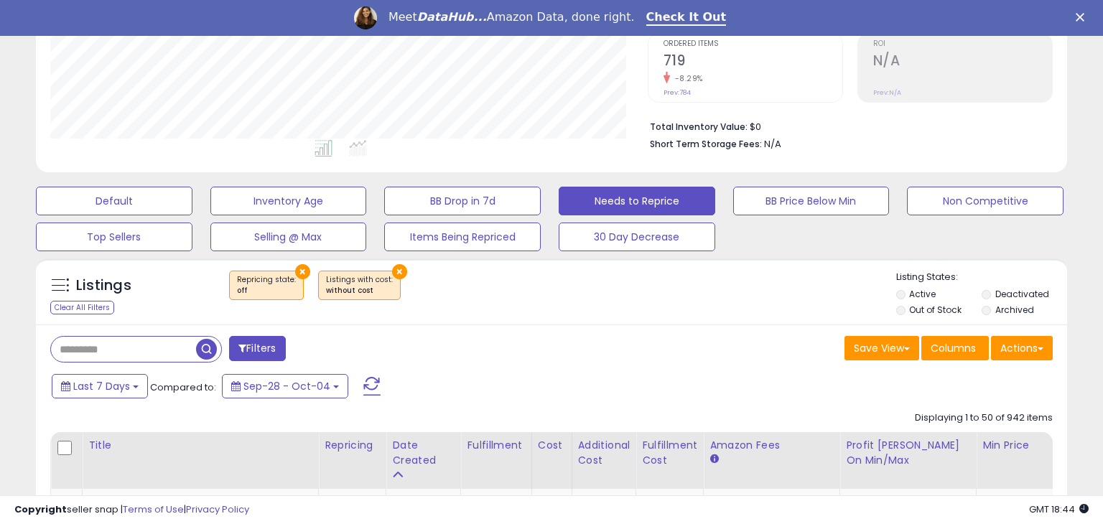
select select "**"
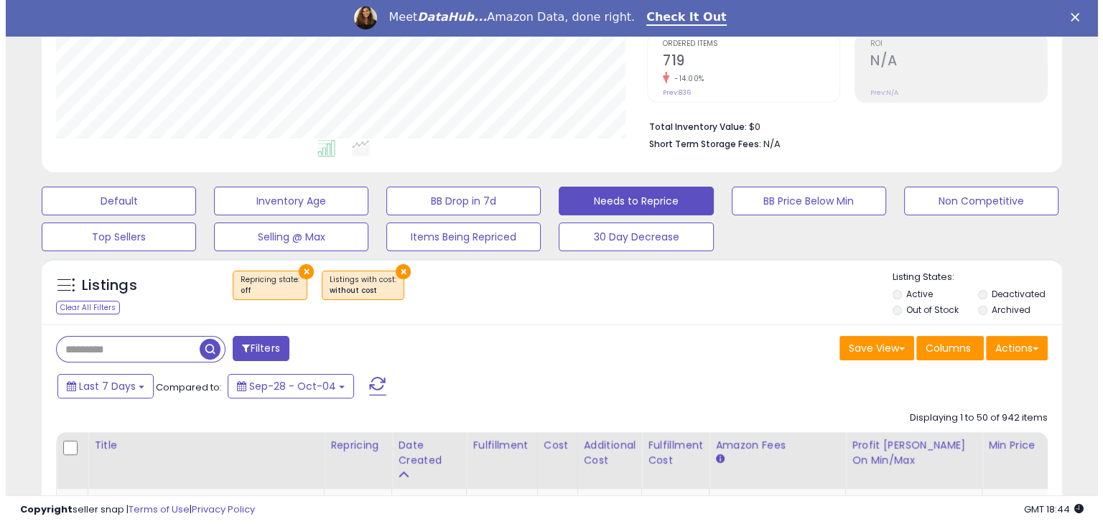
scroll to position [348, 0]
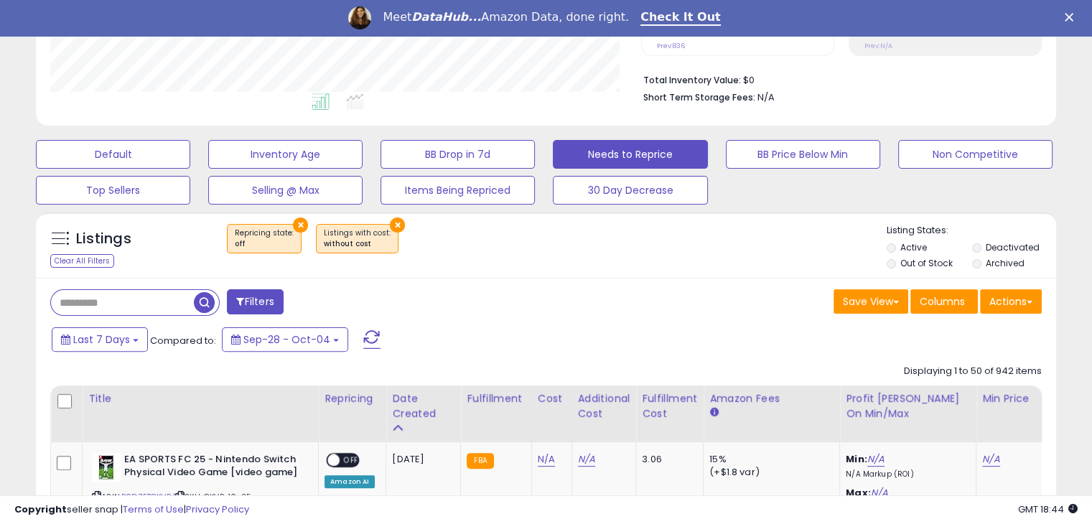
click at [911, 257] on label "Out of Stock" at bounding box center [926, 263] width 52 height 12
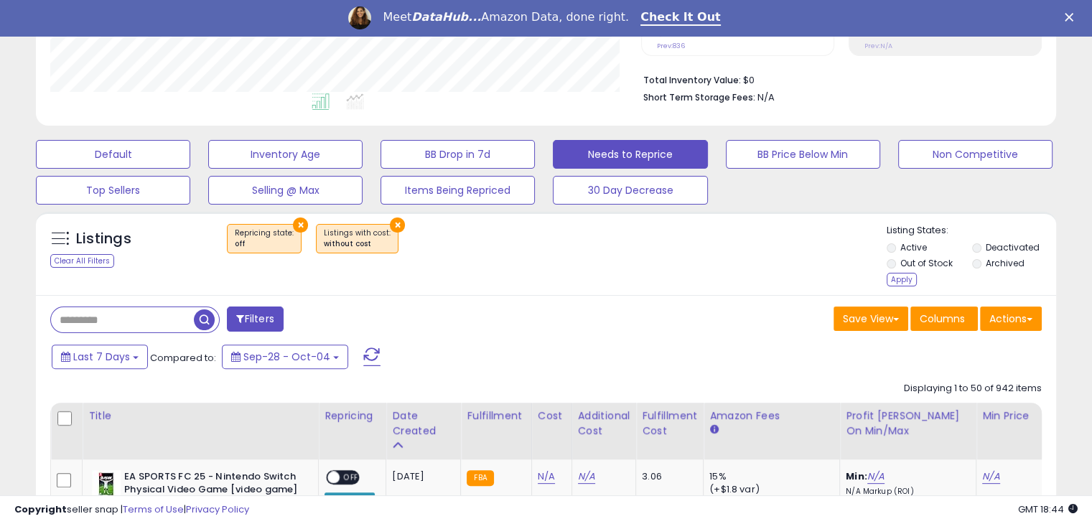
click at [985, 254] on li "Deactivated" at bounding box center [1013, 249] width 83 height 16
click at [986, 259] on label "Archived" at bounding box center [1004, 263] width 39 height 12
click at [987, 248] on label "Deactivated" at bounding box center [1012, 247] width 54 height 12
click at [901, 276] on div "Apply" at bounding box center [902, 280] width 30 height 14
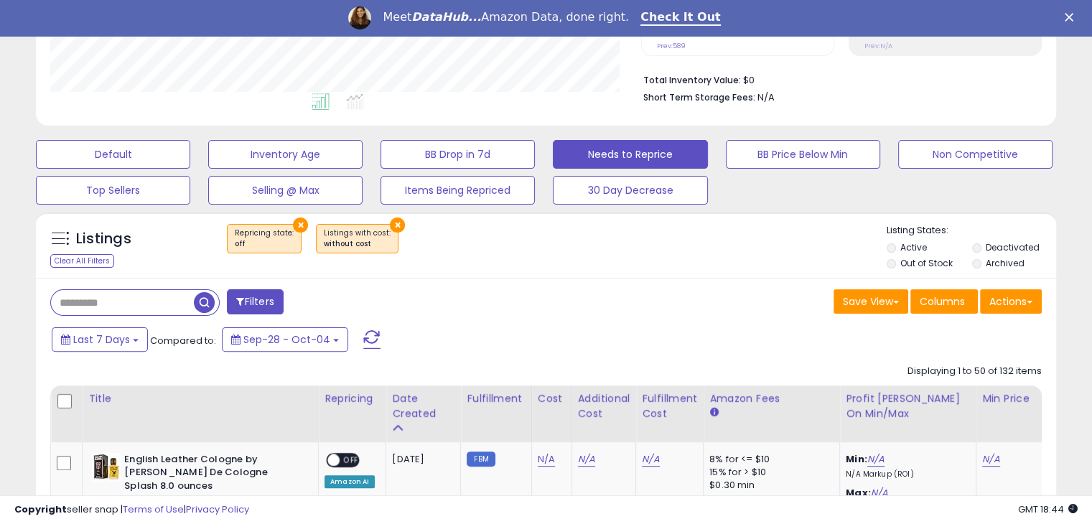
scroll to position [294, 590]
click at [1001, 304] on button "Actions" at bounding box center [1011, 301] width 62 height 24
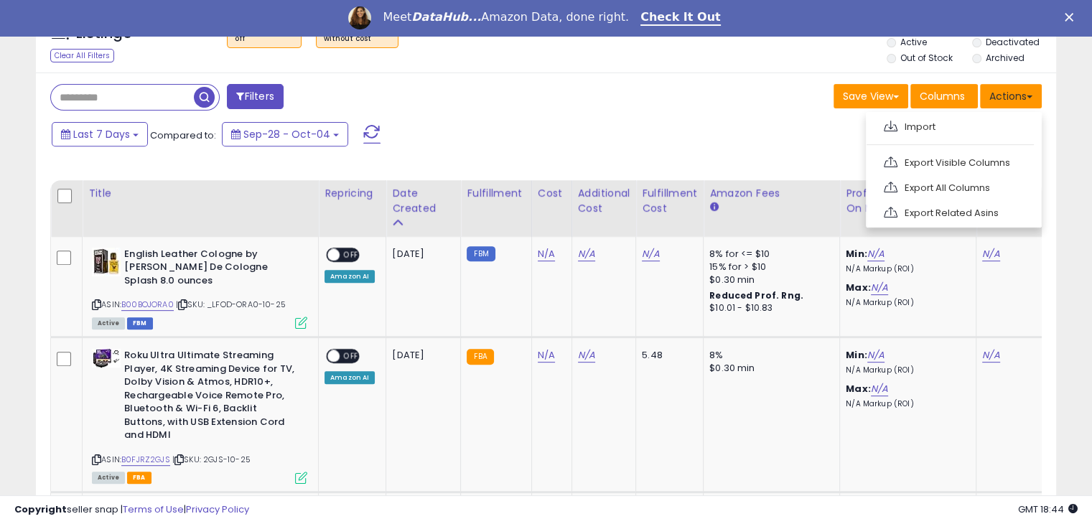
scroll to position [556, 0]
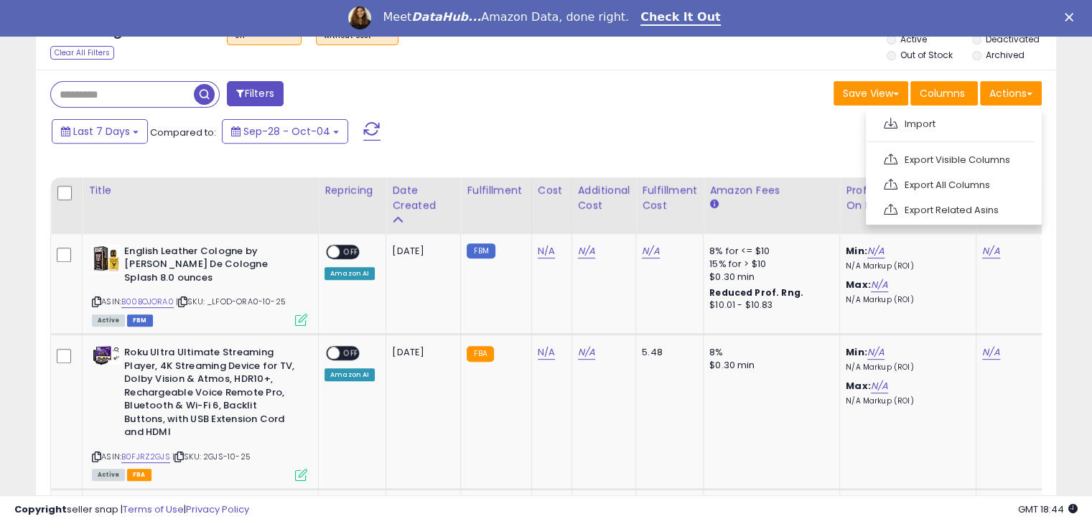
click at [804, 136] on div "Last 7 Days Compared to: Sep-28 - Oct-04" at bounding box center [543, 133] width 1013 height 32
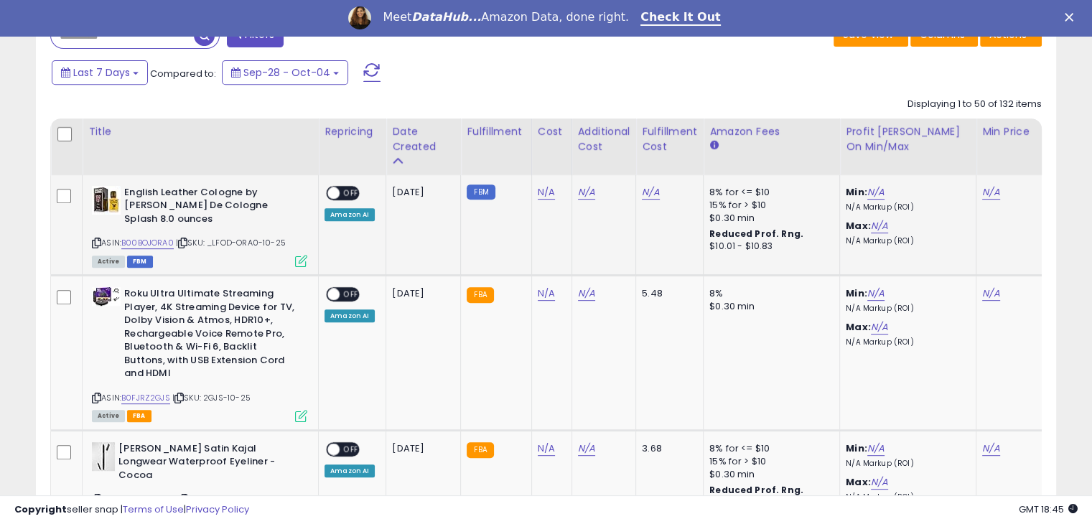
scroll to position [625, 0]
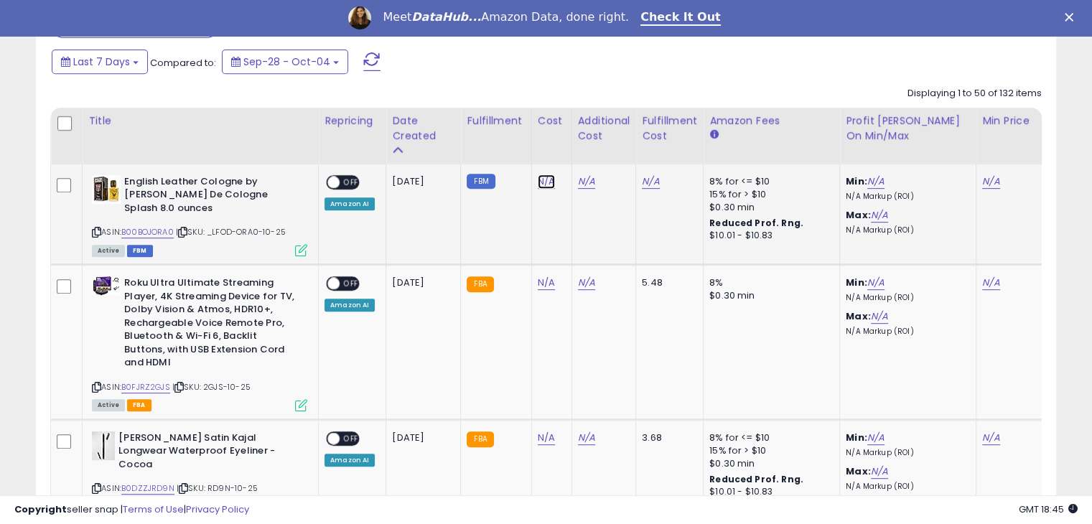
click at [542, 184] on link "N/A" at bounding box center [546, 181] width 17 height 14
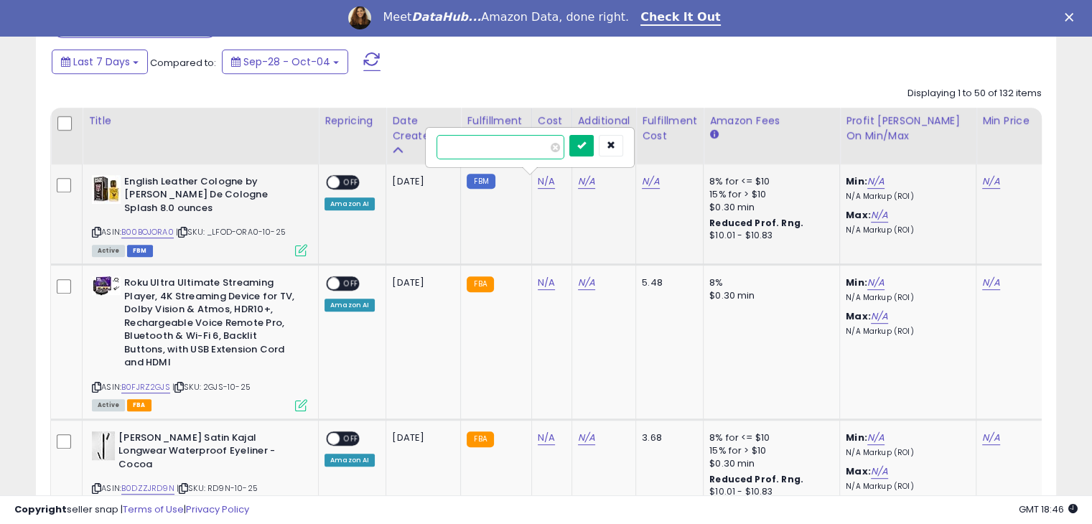
type input "*****"
click at [594, 149] on button "submit" at bounding box center [581, 146] width 24 height 22
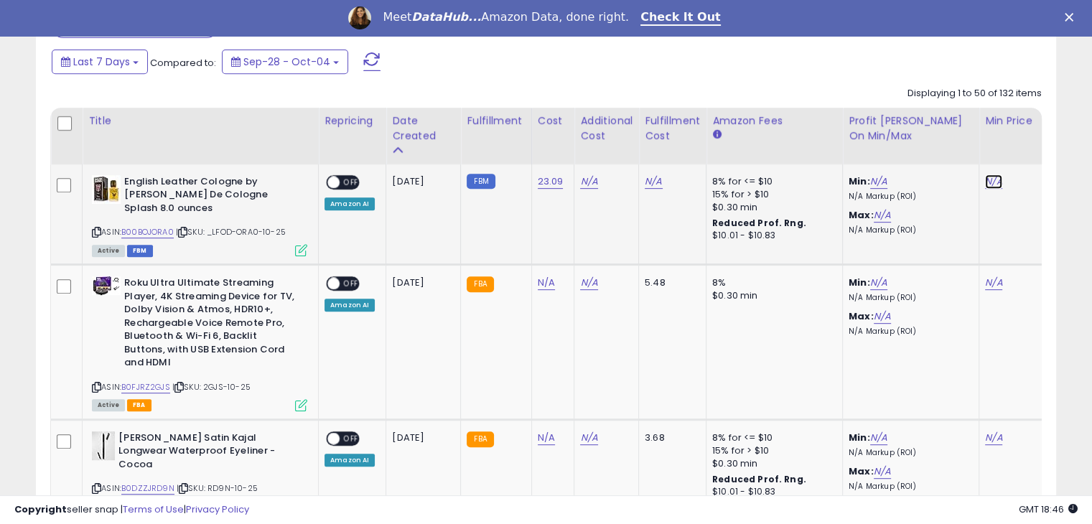
click at [991, 181] on link "N/A" at bounding box center [993, 181] width 17 height 14
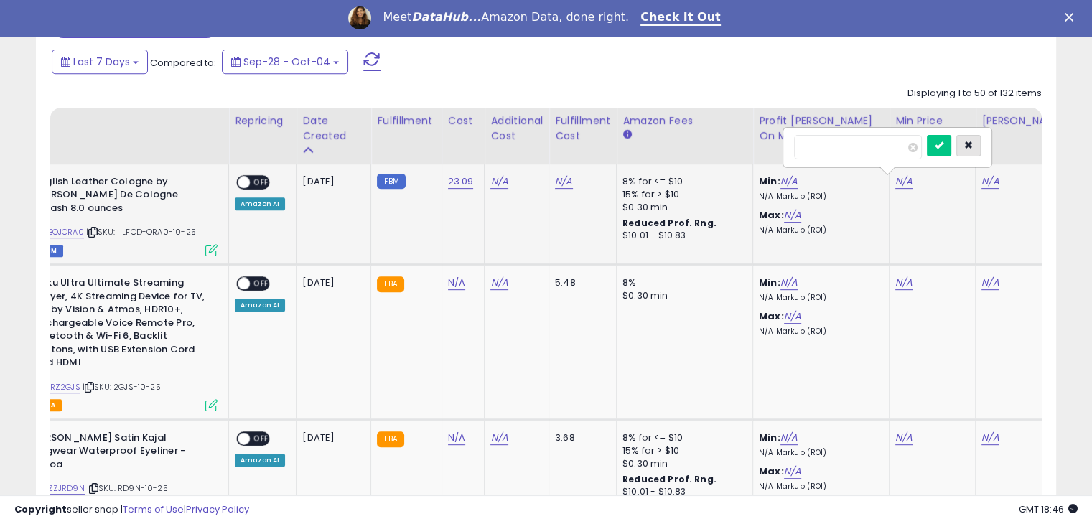
click at [981, 141] on button "button" at bounding box center [968, 146] width 24 height 22
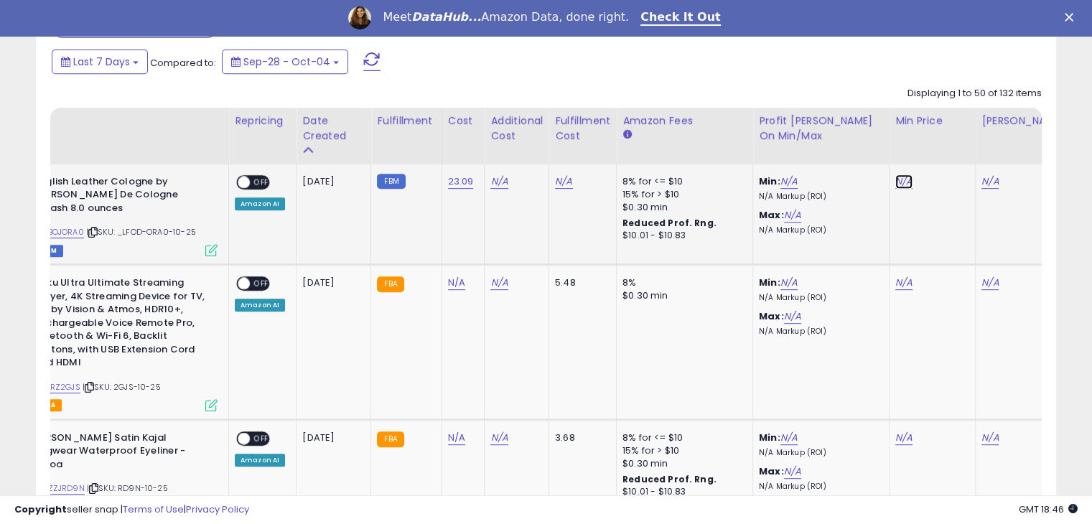
click at [901, 177] on link "N/A" at bounding box center [903, 181] width 17 height 14
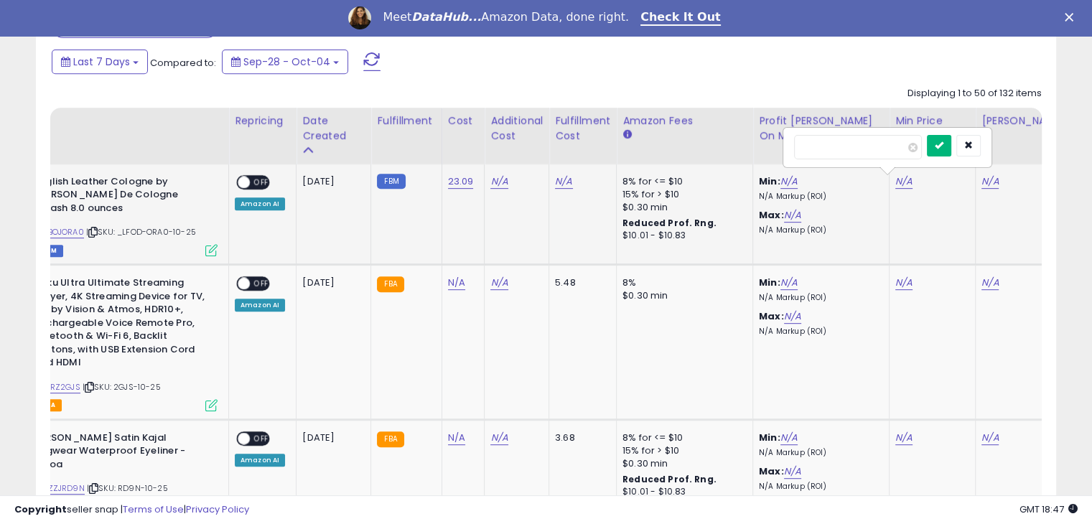
type input "****"
click at [951, 150] on button "submit" at bounding box center [939, 146] width 24 height 22
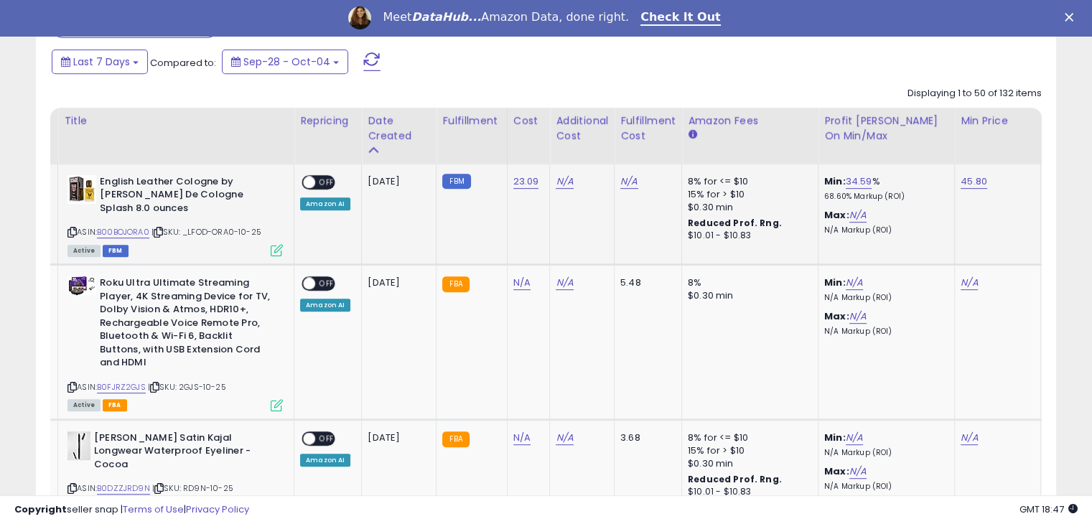
scroll to position [0, 0]
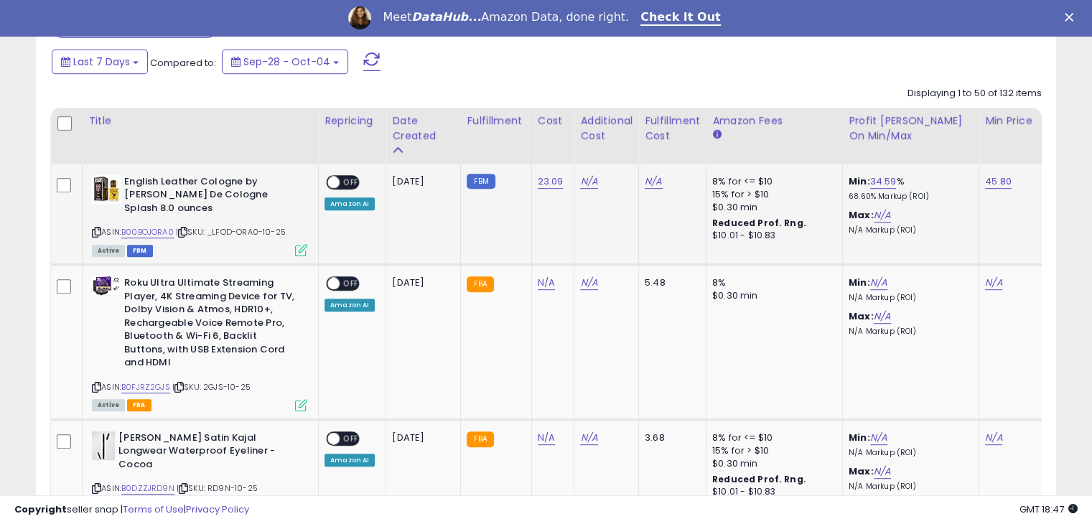
click at [342, 180] on span "OFF" at bounding box center [351, 182] width 23 height 12
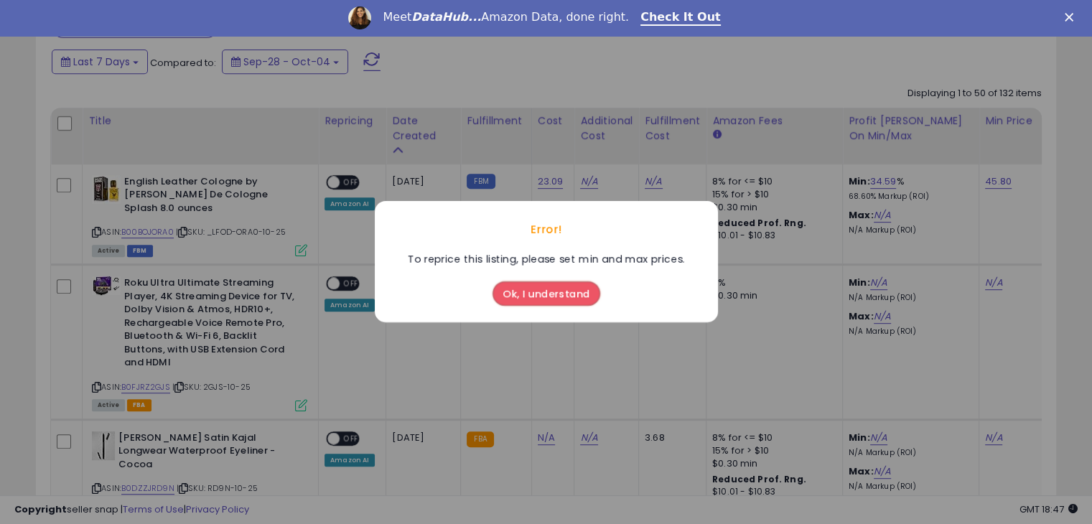
click at [564, 297] on button "Ok, I understand" at bounding box center [547, 294] width 108 height 24
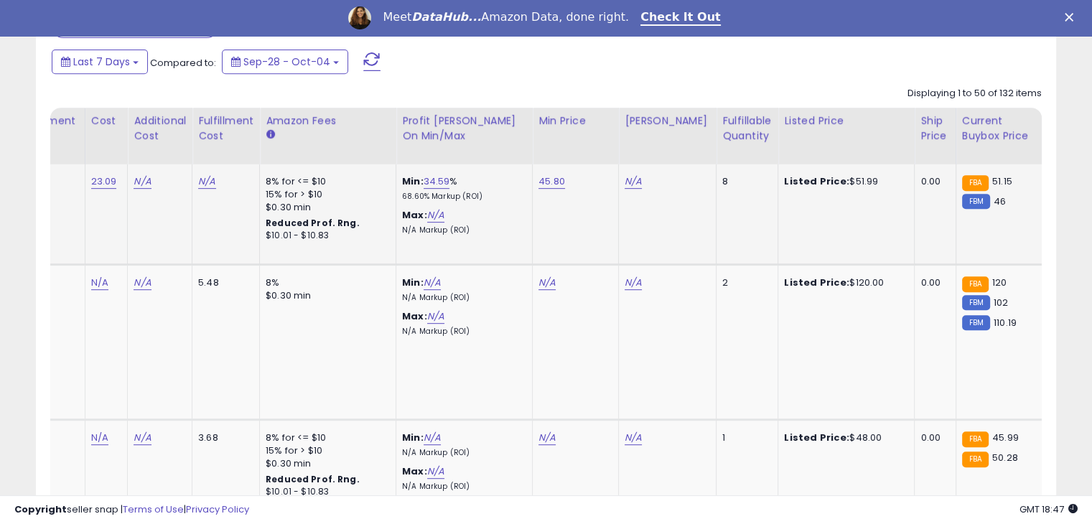
scroll to position [0, 444]
click at [629, 185] on link "N/A" at bounding box center [635, 181] width 17 height 14
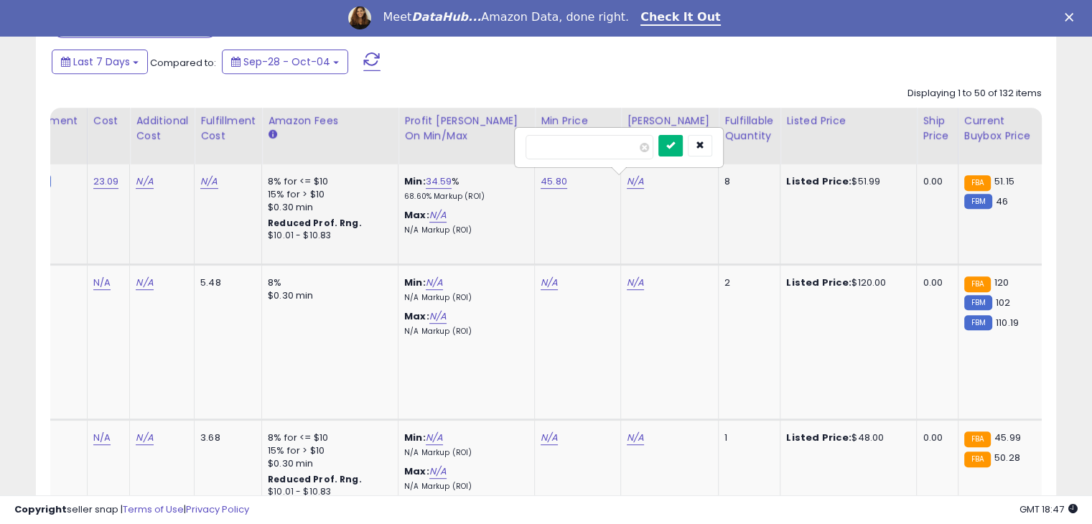
type input "****"
click at [683, 144] on button "submit" at bounding box center [670, 146] width 24 height 22
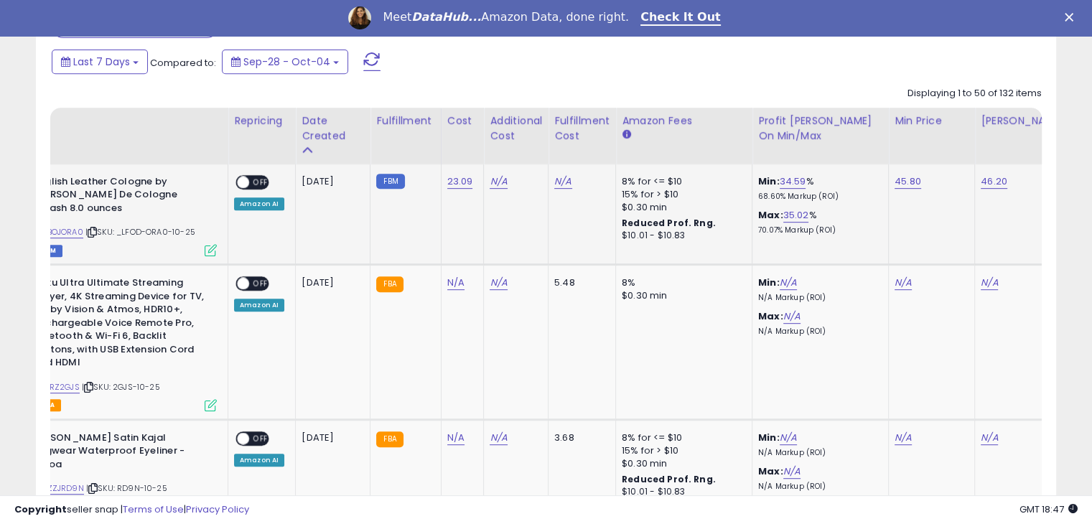
scroll to position [0, 86]
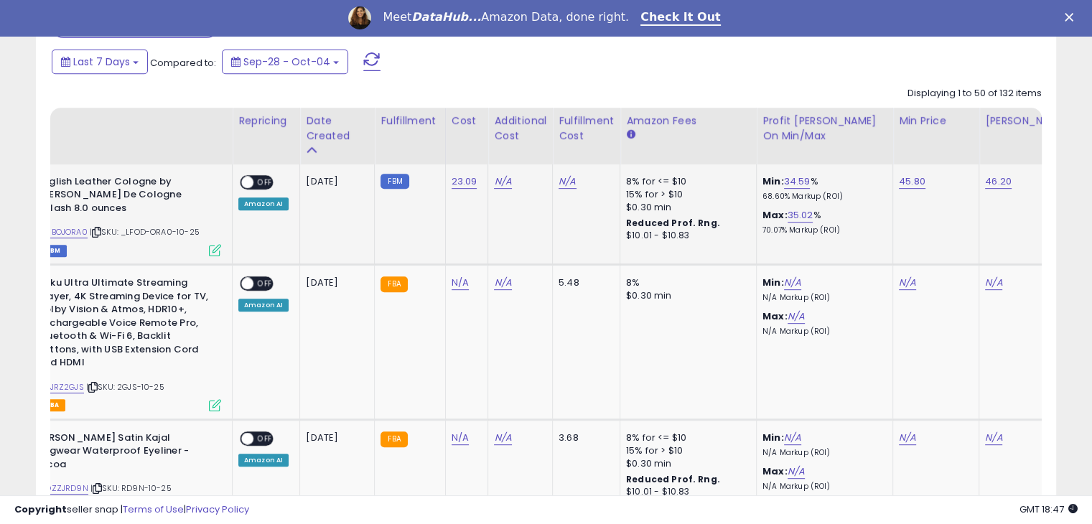
click at [259, 176] on span "OFF" at bounding box center [264, 182] width 23 height 12
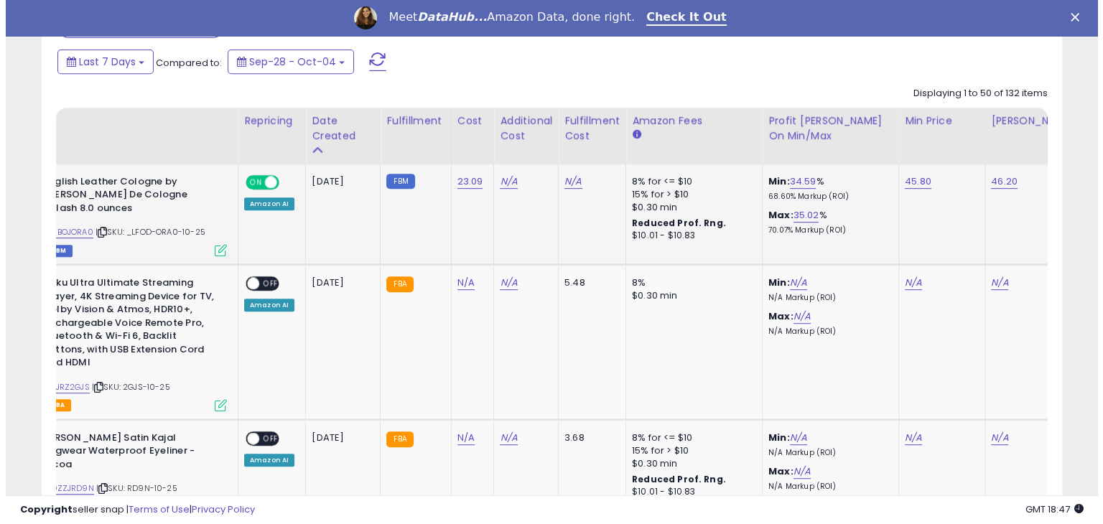
scroll to position [0, 0]
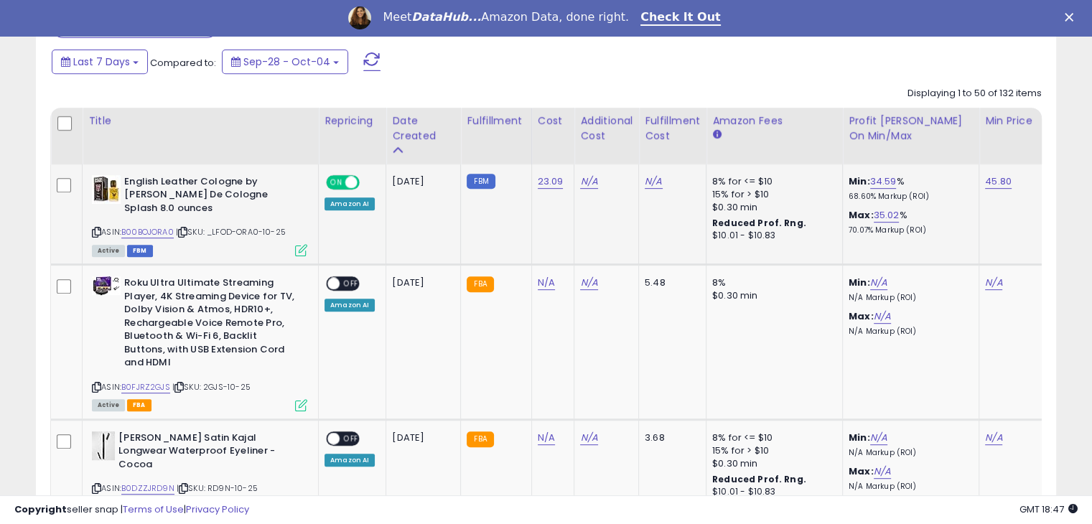
click at [303, 244] on icon at bounding box center [301, 250] width 12 height 12
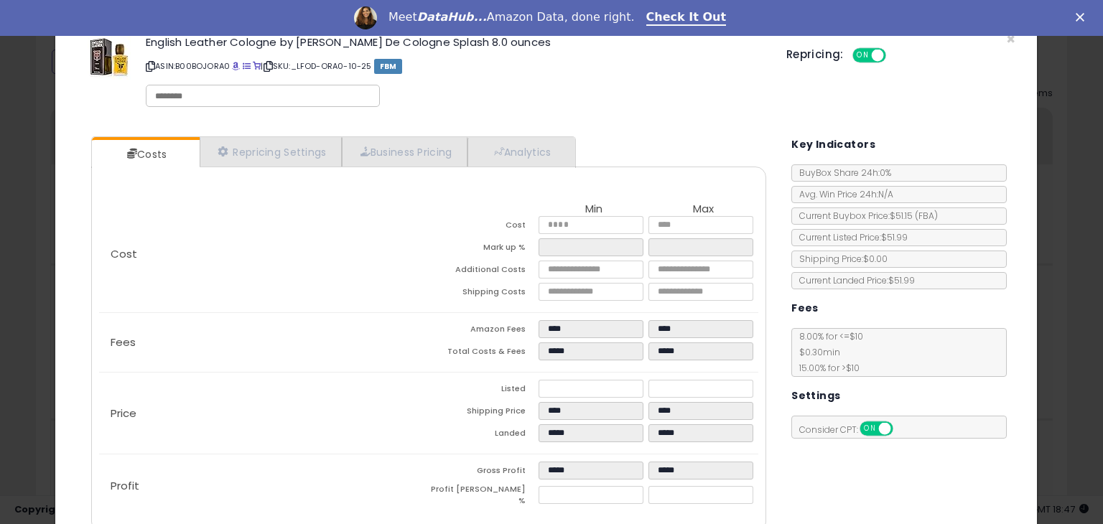
select select "*********"
click at [281, 163] on link "Repricing Settings" at bounding box center [271, 151] width 142 height 29
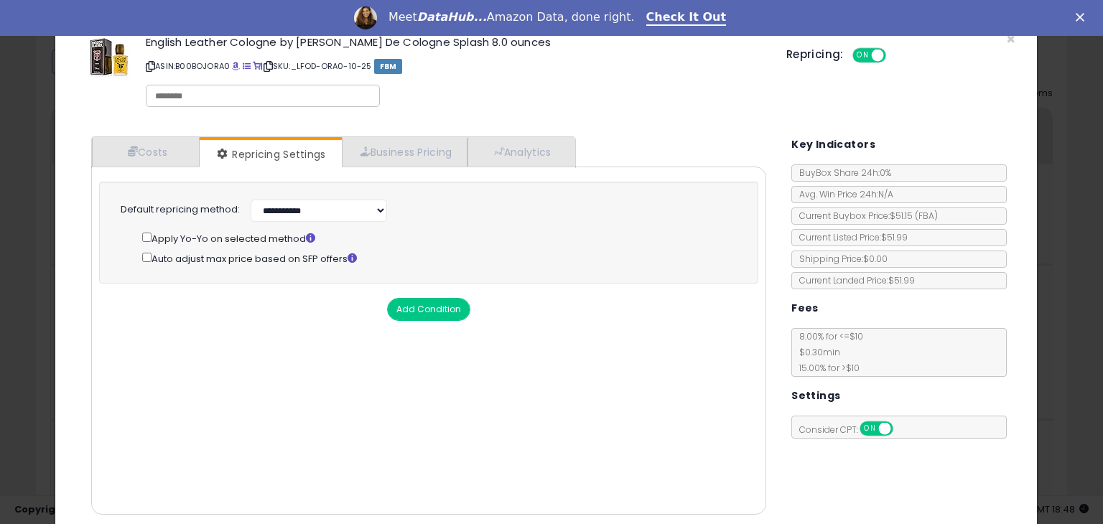
click at [1000, 45] on div "Repricing: ON OFF" at bounding box center [900, 53] width 229 height 21
click at [1006, 37] on span "×" at bounding box center [1010, 39] width 9 height 21
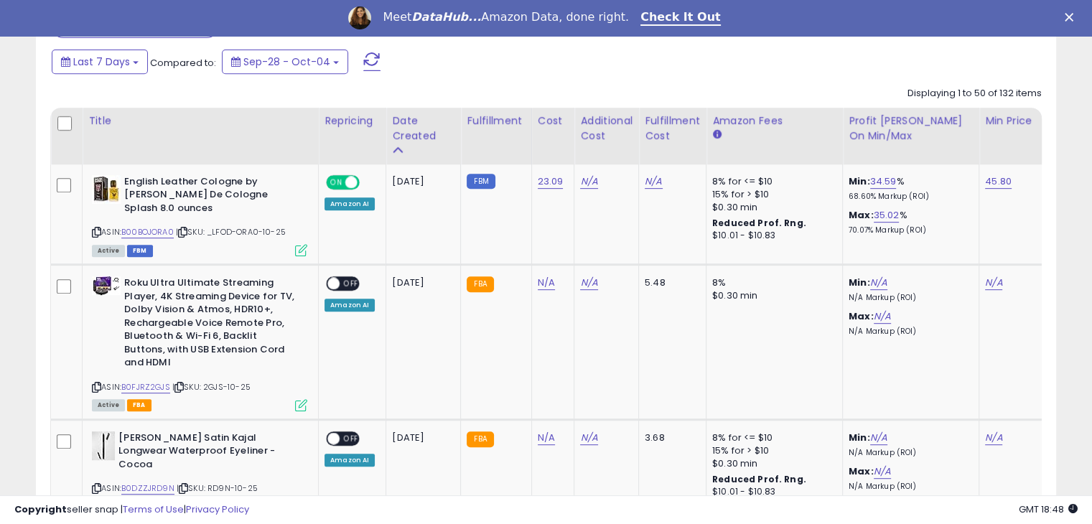
click at [1079, 22] on div "Meet DataHub... Amazon Data, done right. Check It Out" at bounding box center [546, 18] width 1092 height 24
click at [1073, 17] on polygon "Close" at bounding box center [1069, 17] width 9 height 9
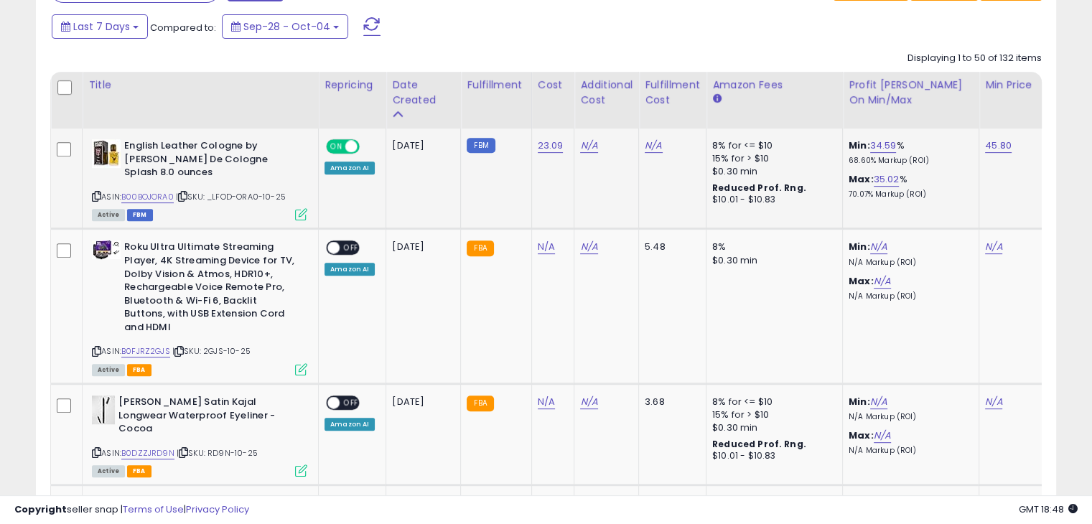
click at [340, 145] on span "ON" at bounding box center [336, 147] width 18 height 12
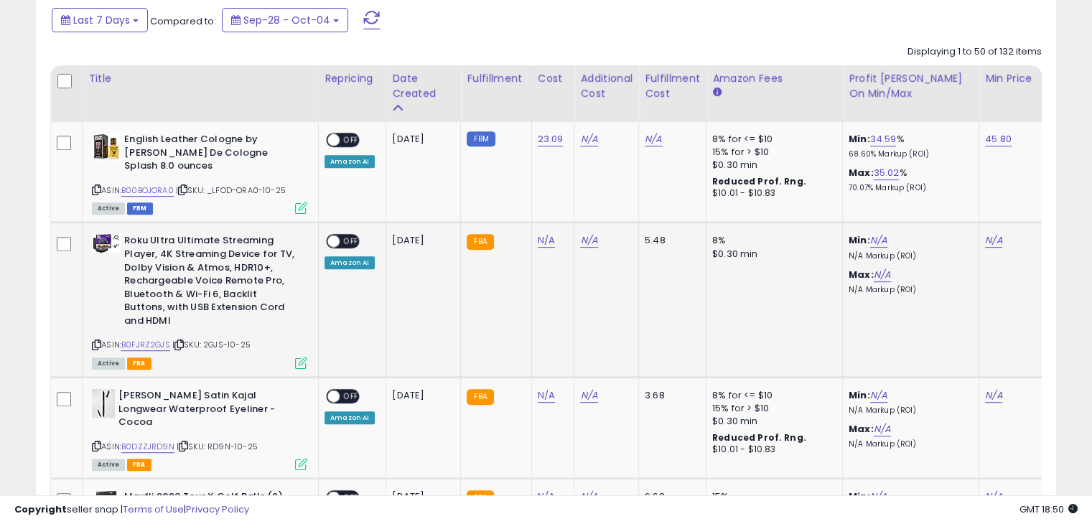
scroll to position [631, 0]
